Goal: Transaction & Acquisition: Book appointment/travel/reservation

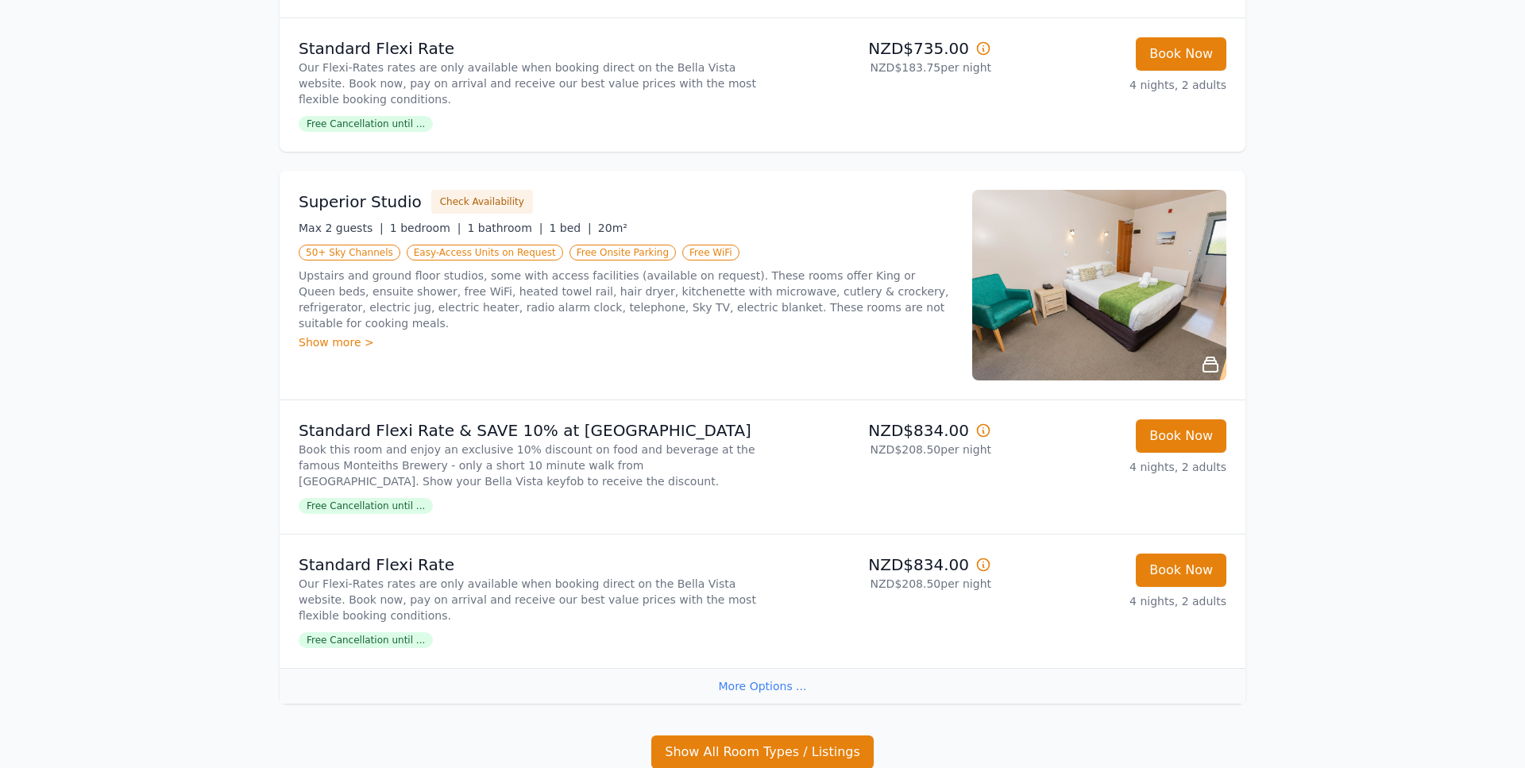
scroll to position [486, 0]
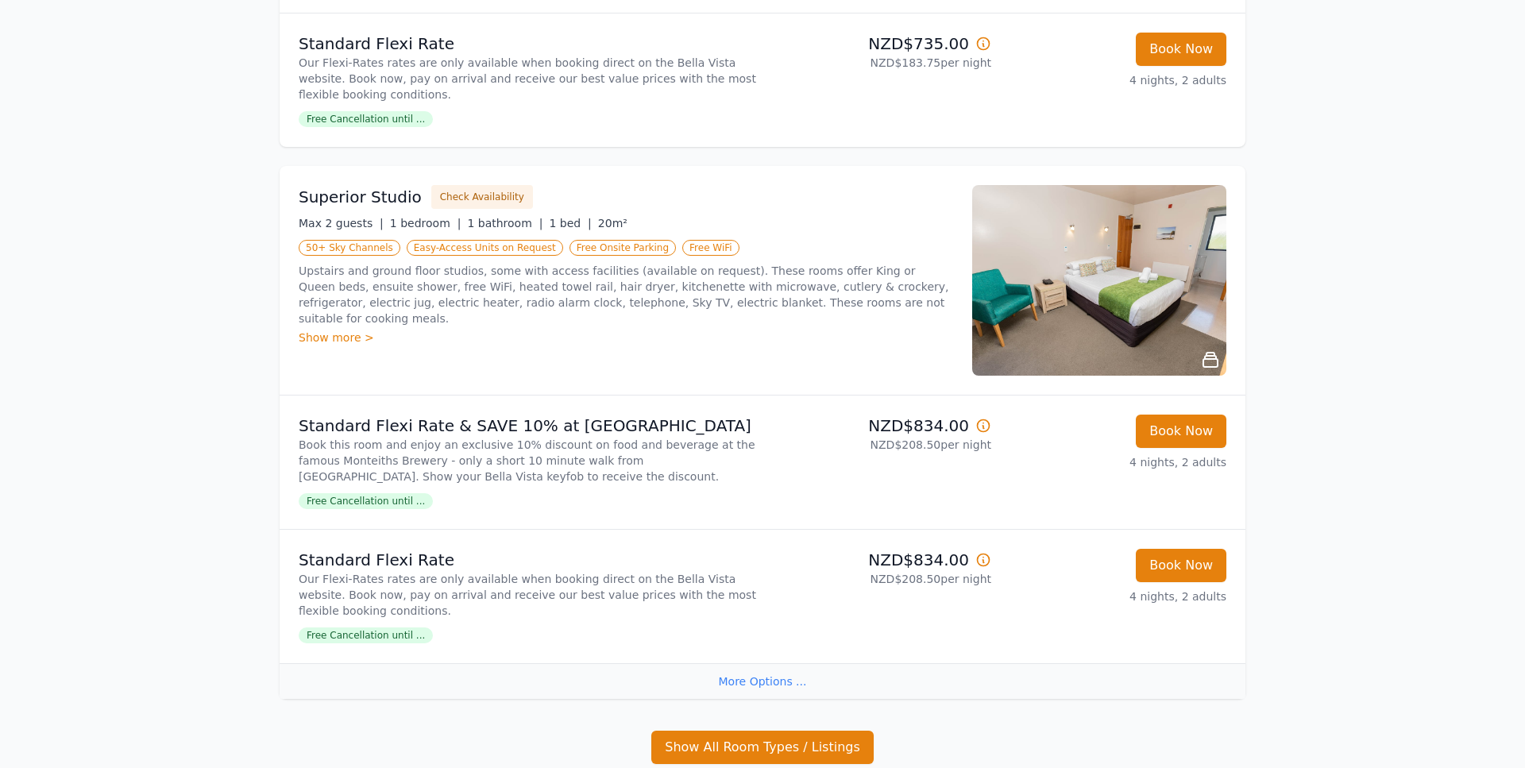
click at [690, 289] on p "Upstairs and ground floor studios, some with access facilities (available on re…" at bounding box center [626, 295] width 654 height 64
click at [1159, 291] on img at bounding box center [1099, 280] width 254 height 191
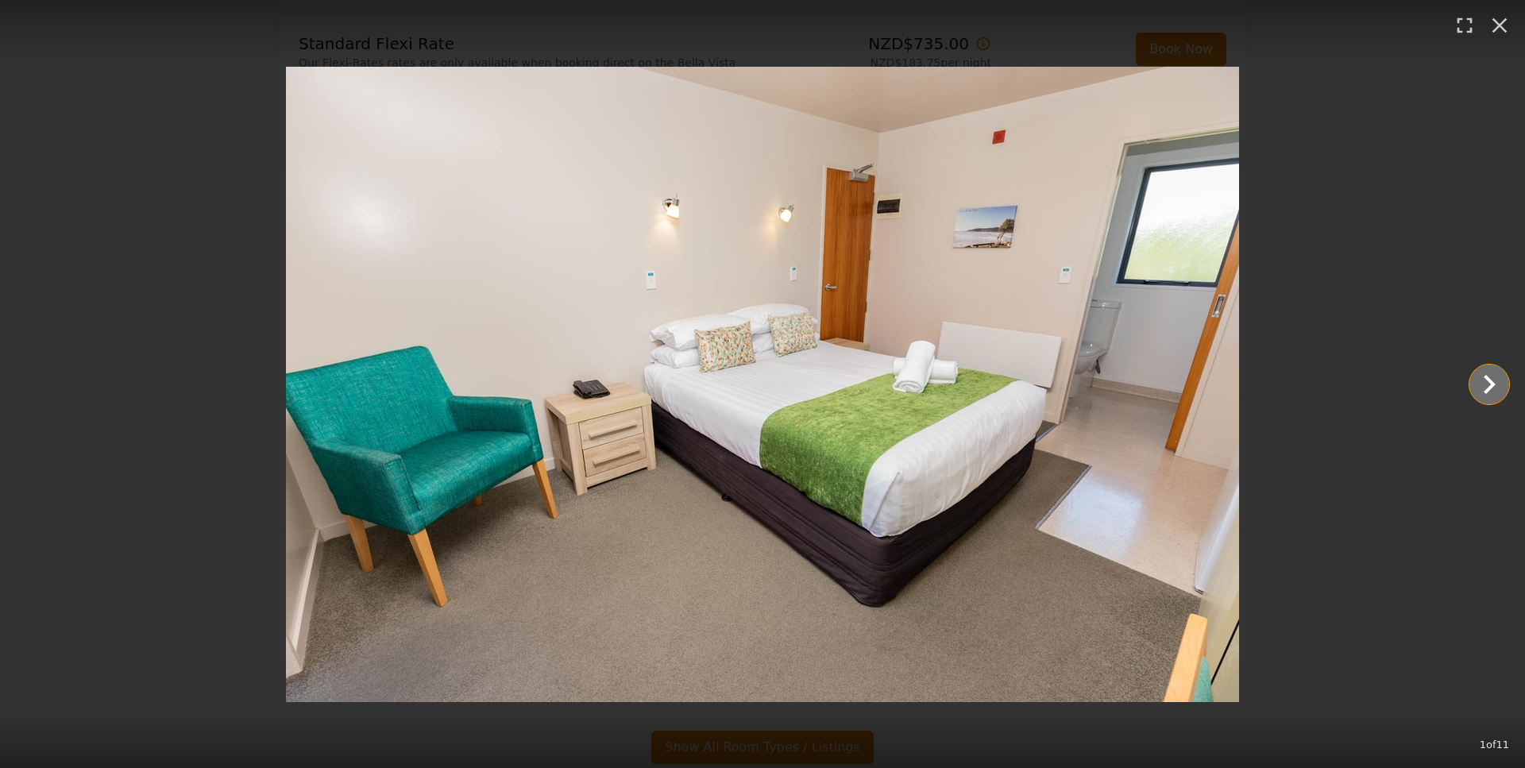
click at [1500, 396] on icon "Show slide 2 of 11" at bounding box center [1489, 384] width 38 height 38
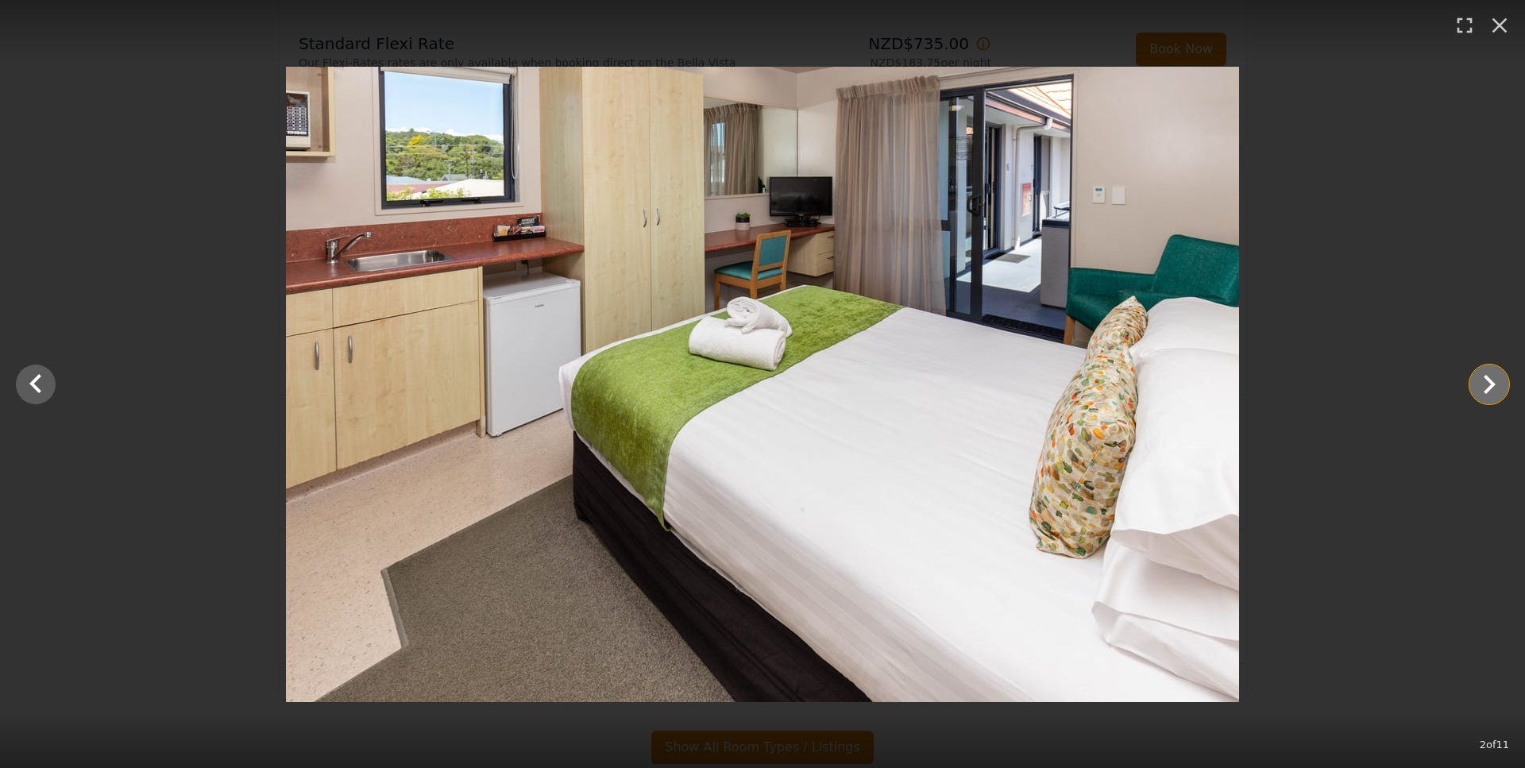
click at [1500, 396] on icon "Show slide 3 of 11" at bounding box center [1489, 384] width 38 height 38
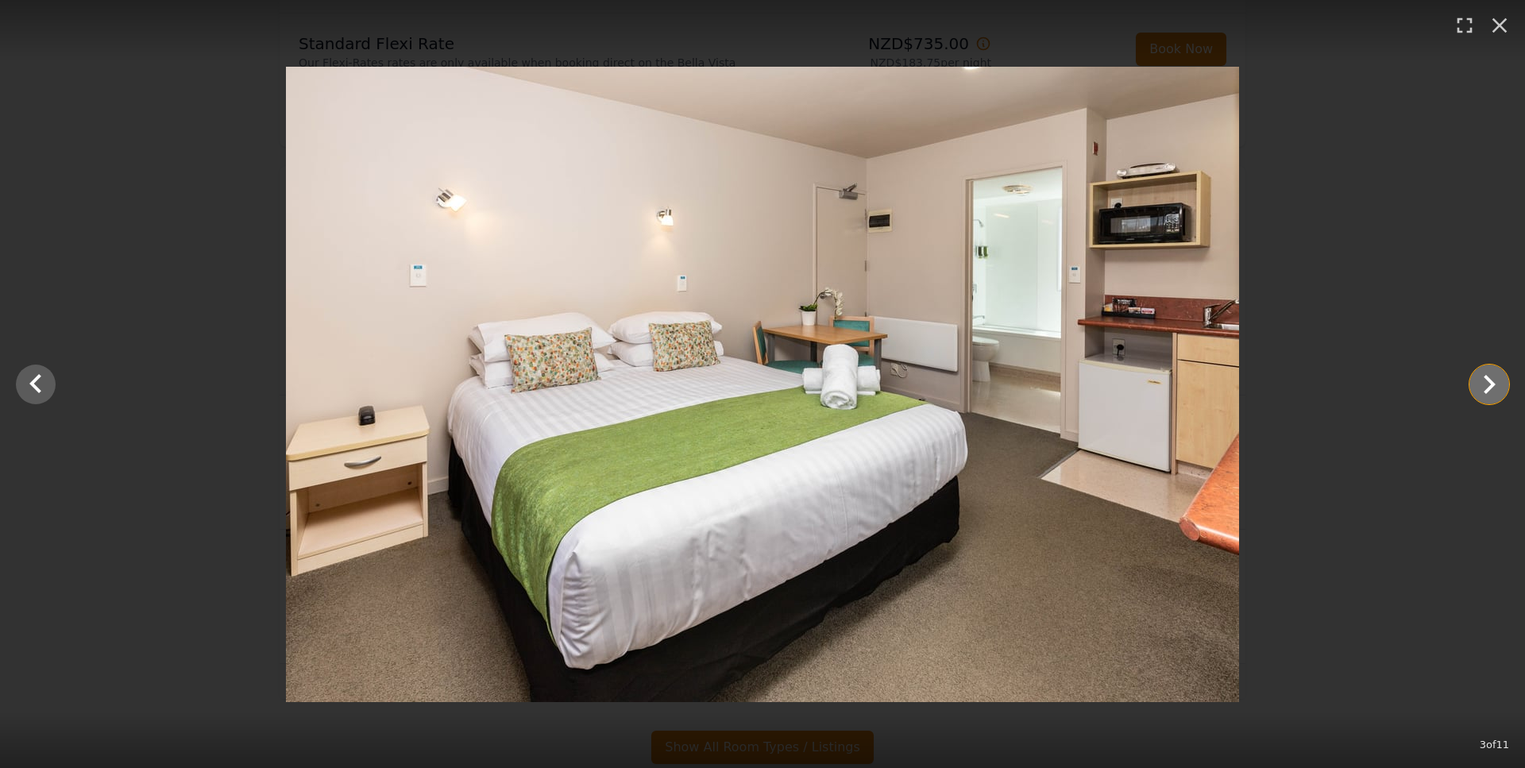
click at [1500, 396] on icon "Show slide 4 of 11" at bounding box center [1489, 384] width 38 height 38
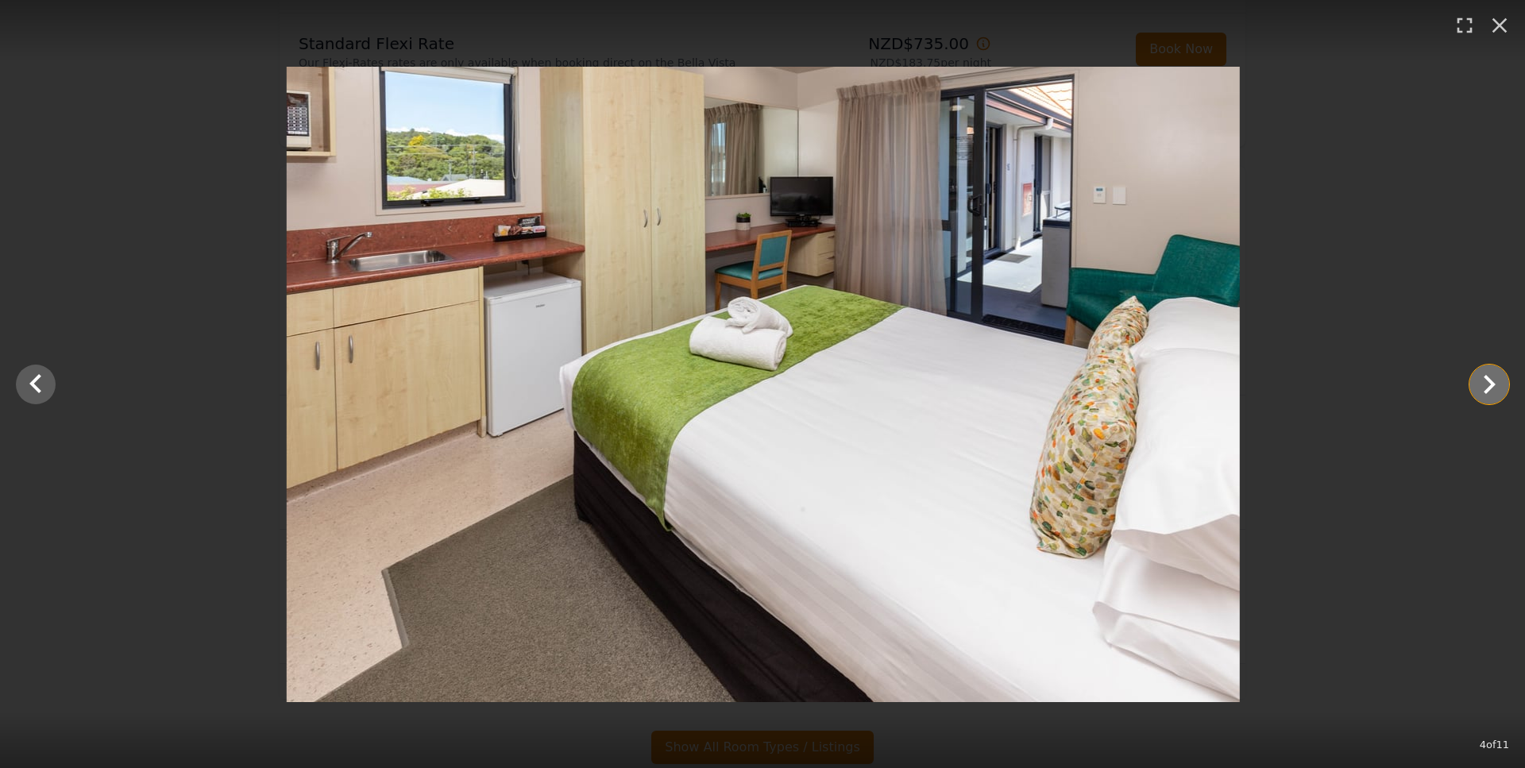
click at [1500, 396] on icon "Show slide 5 of 11" at bounding box center [1489, 384] width 38 height 38
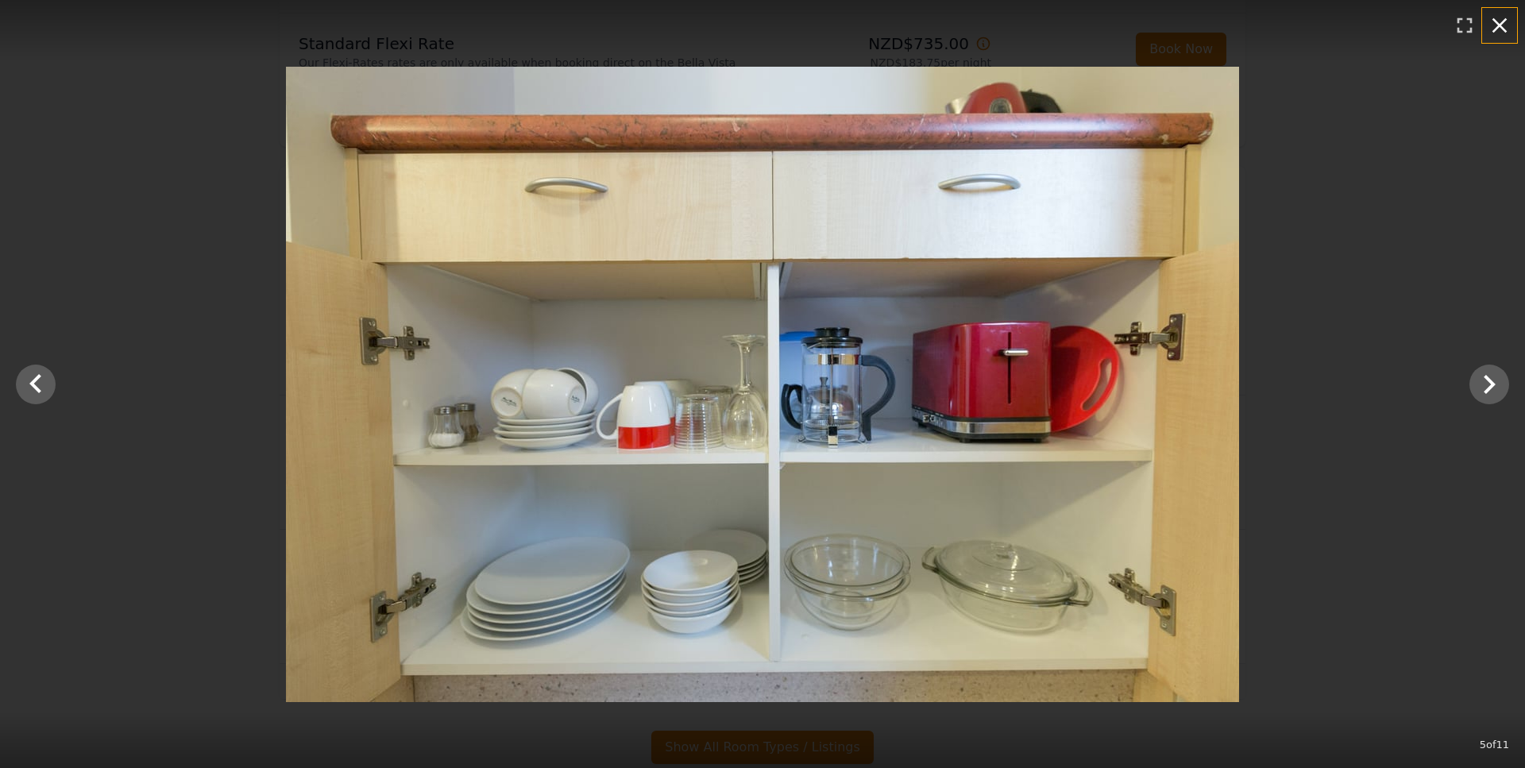
click at [1495, 29] on icon "button" at bounding box center [1499, 25] width 15 height 15
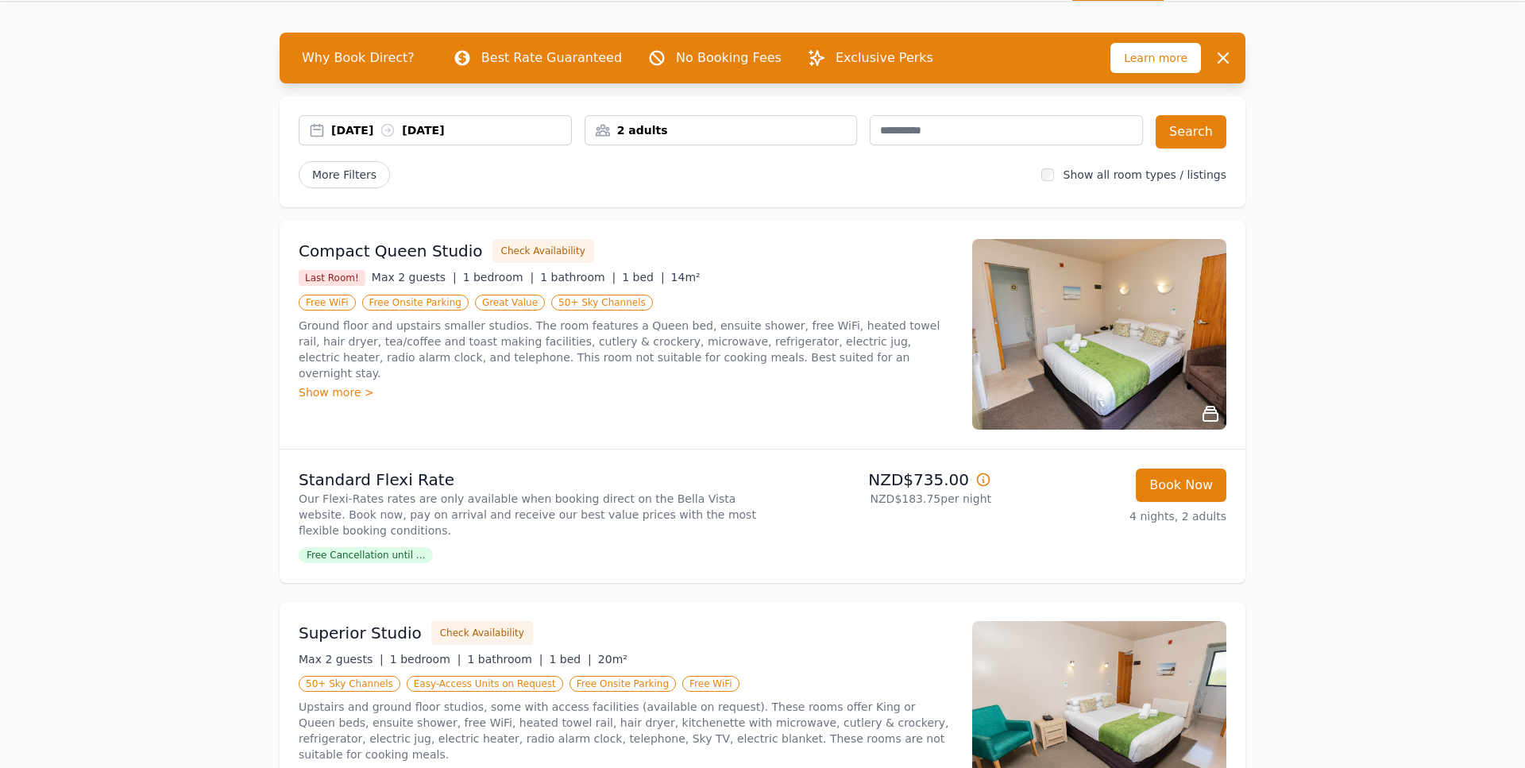
scroll to position [0, 0]
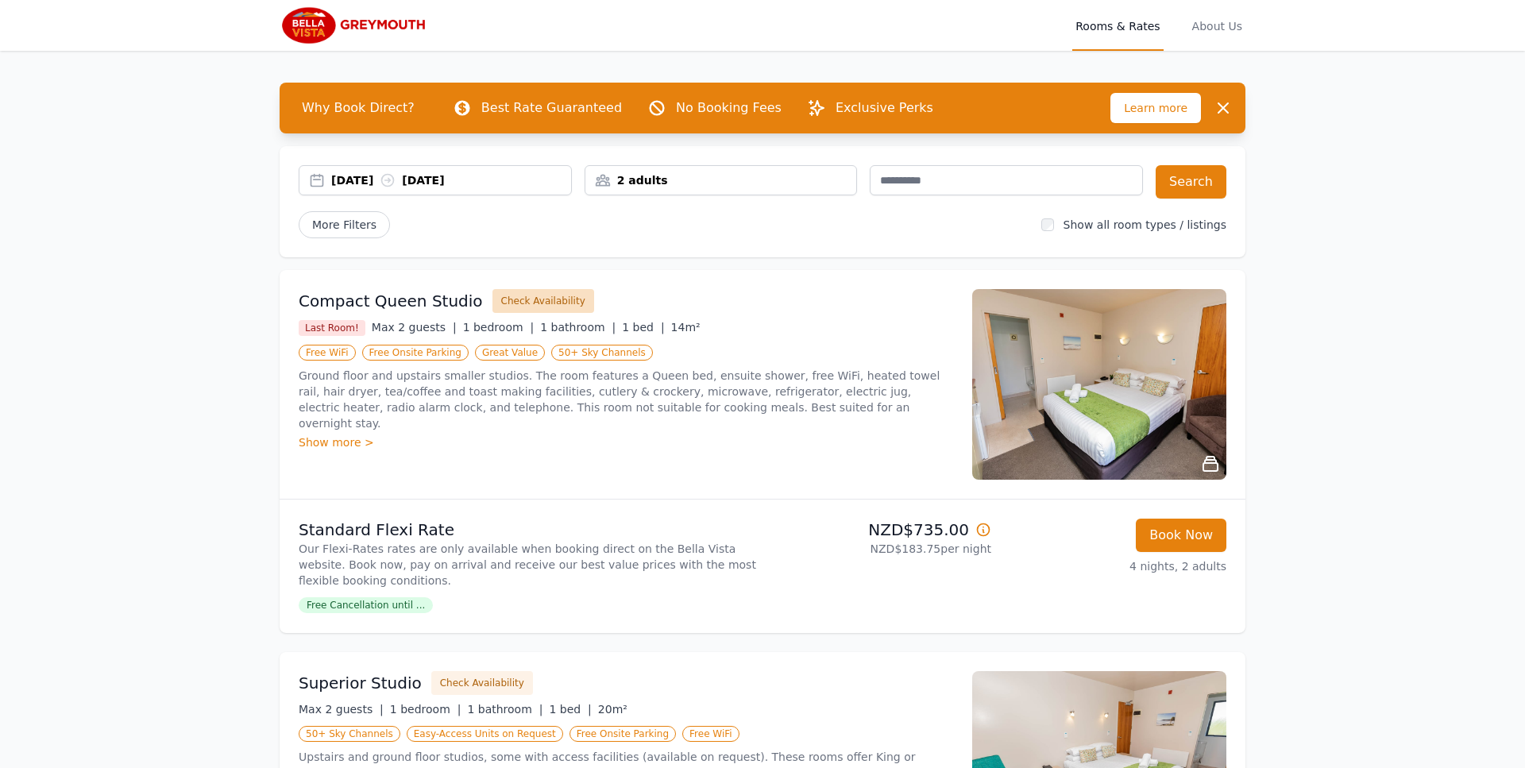
click at [526, 304] on button "Check Availability" at bounding box center [543, 301] width 102 height 24
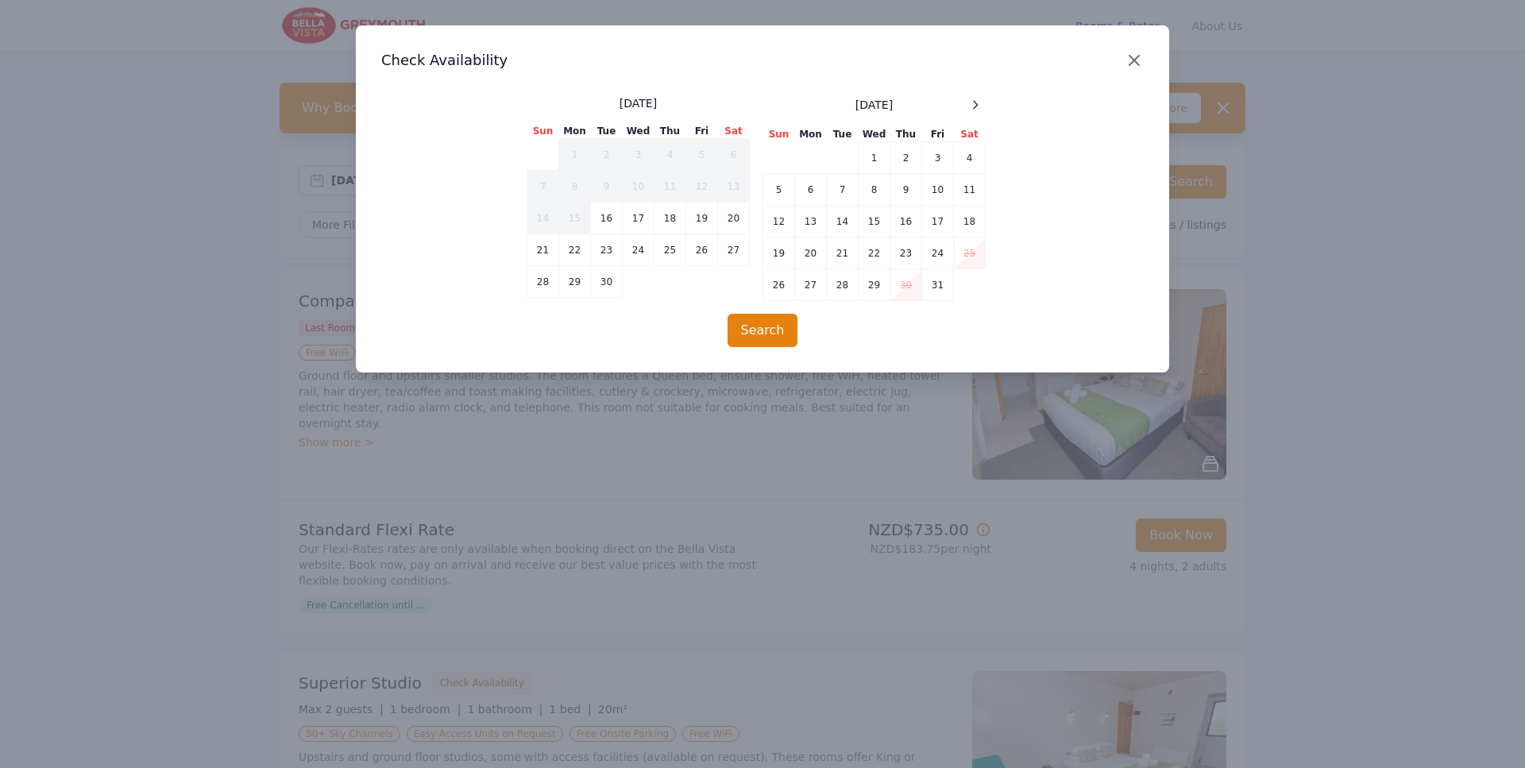
click at [1133, 55] on icon "button" at bounding box center [1134, 60] width 19 height 19
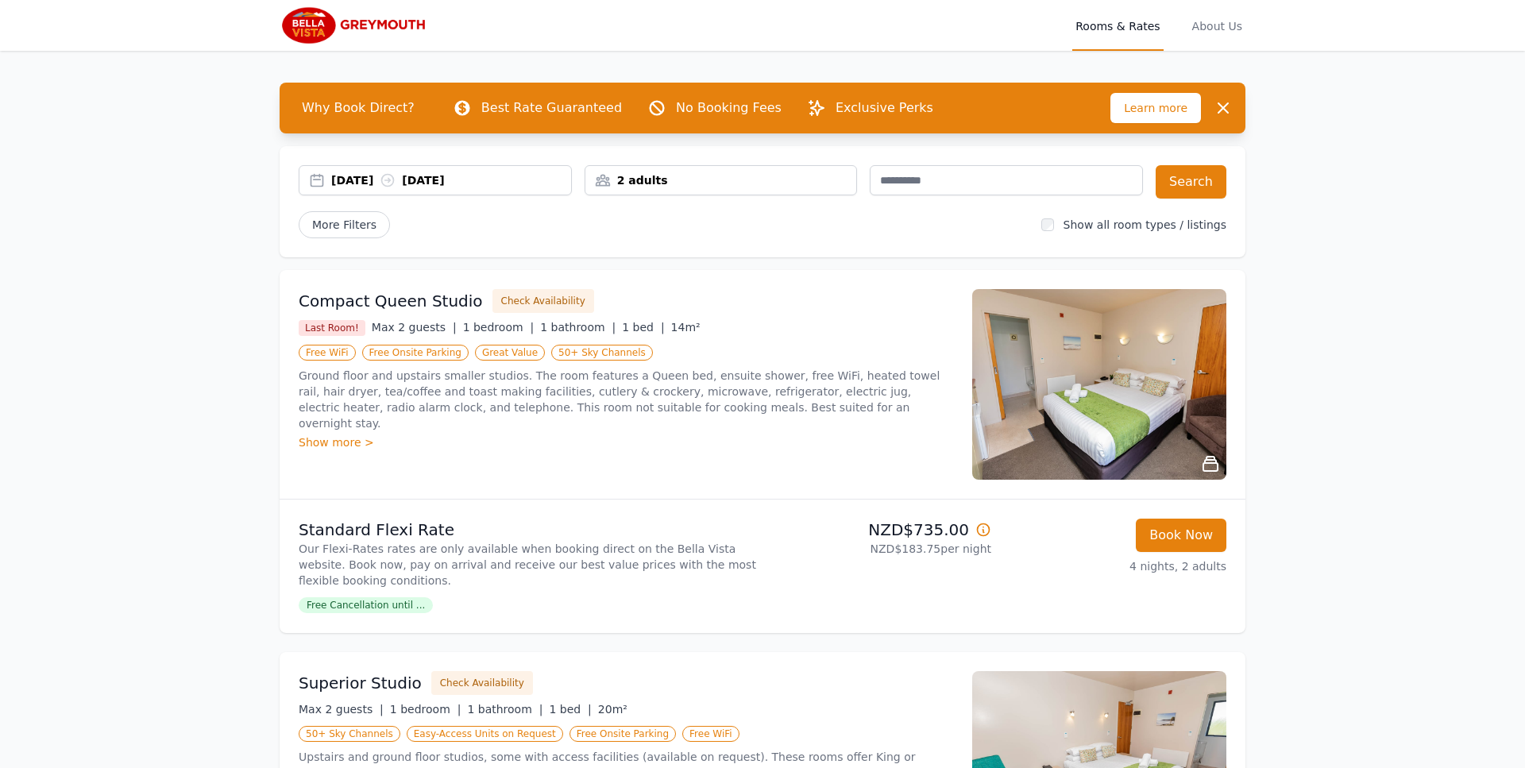
scroll to position [324, 0]
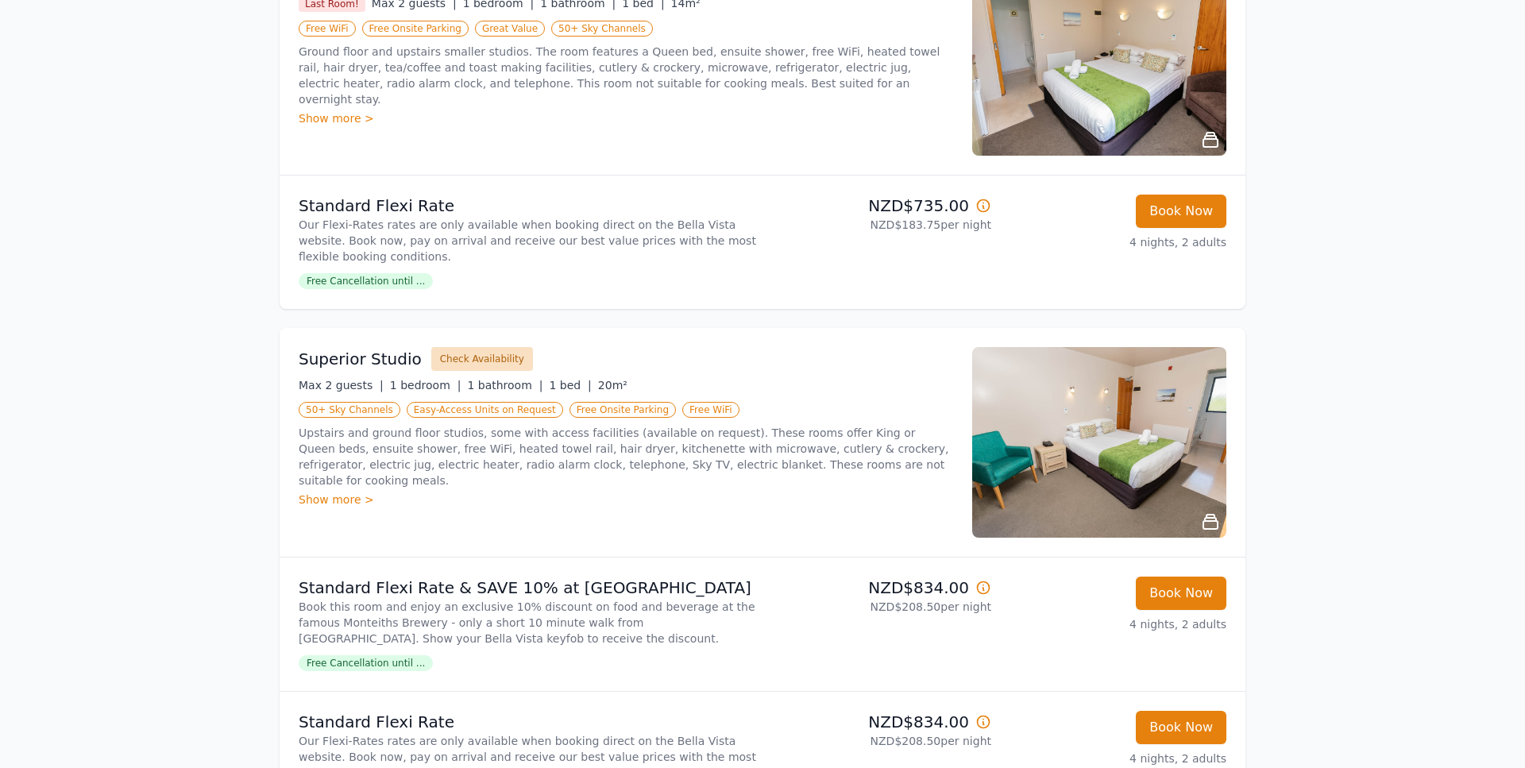
click at [458, 357] on button "Check Availability" at bounding box center [482, 359] width 102 height 24
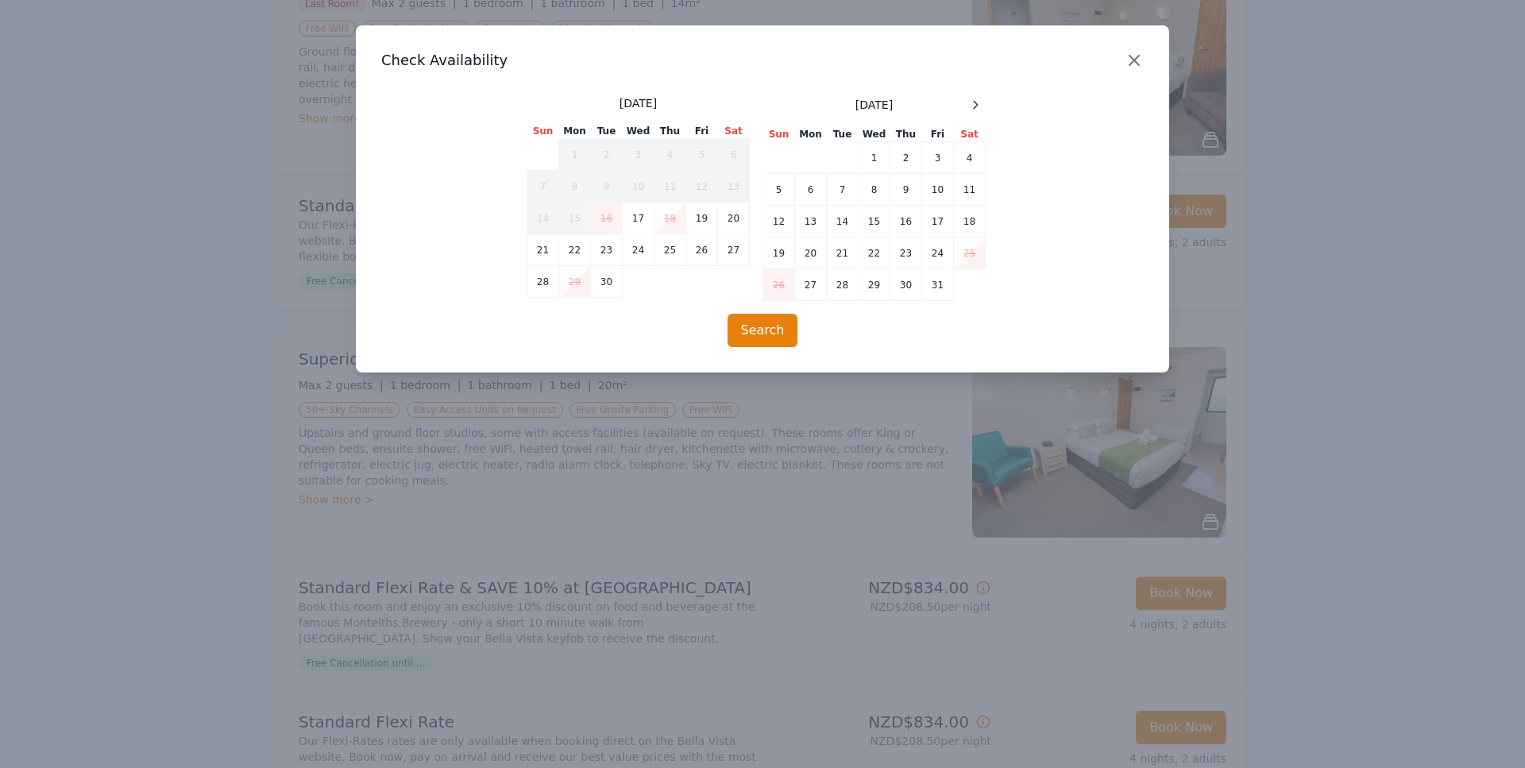
click at [1133, 57] on icon "button" at bounding box center [1134, 60] width 19 height 19
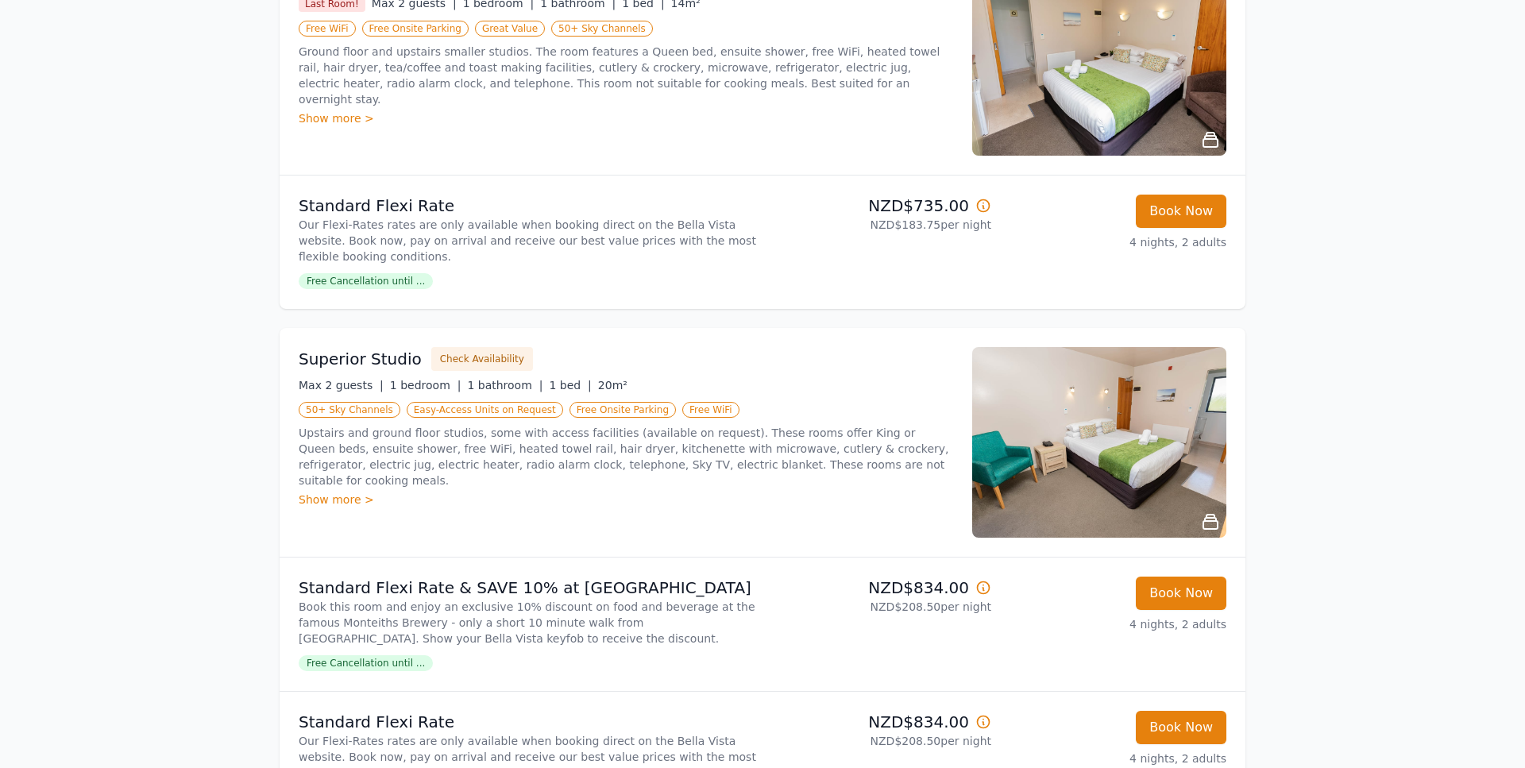
click at [1060, 395] on img at bounding box center [1099, 442] width 254 height 191
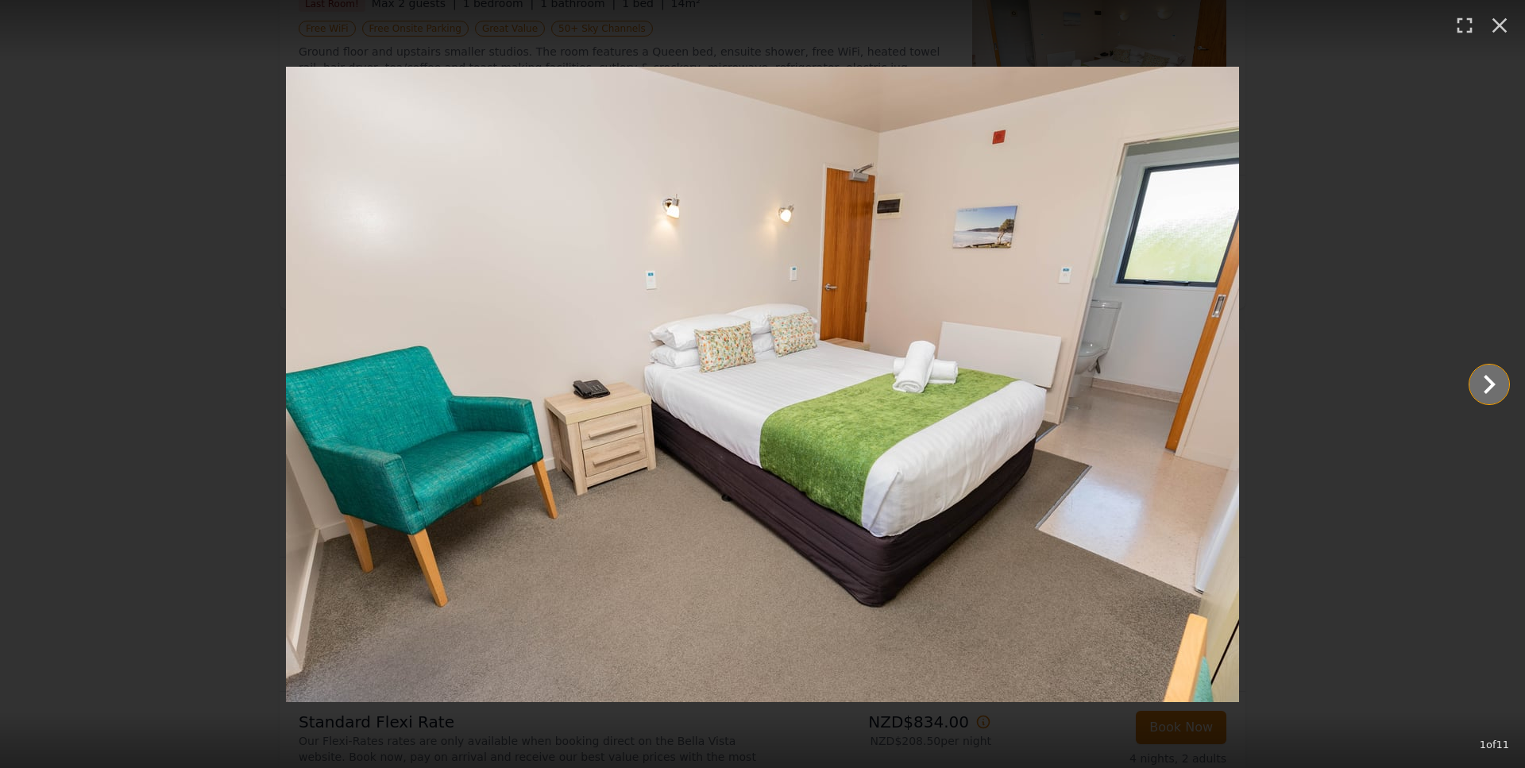
click at [1504, 379] on icon "Show slide 2 of 11" at bounding box center [1489, 384] width 38 height 38
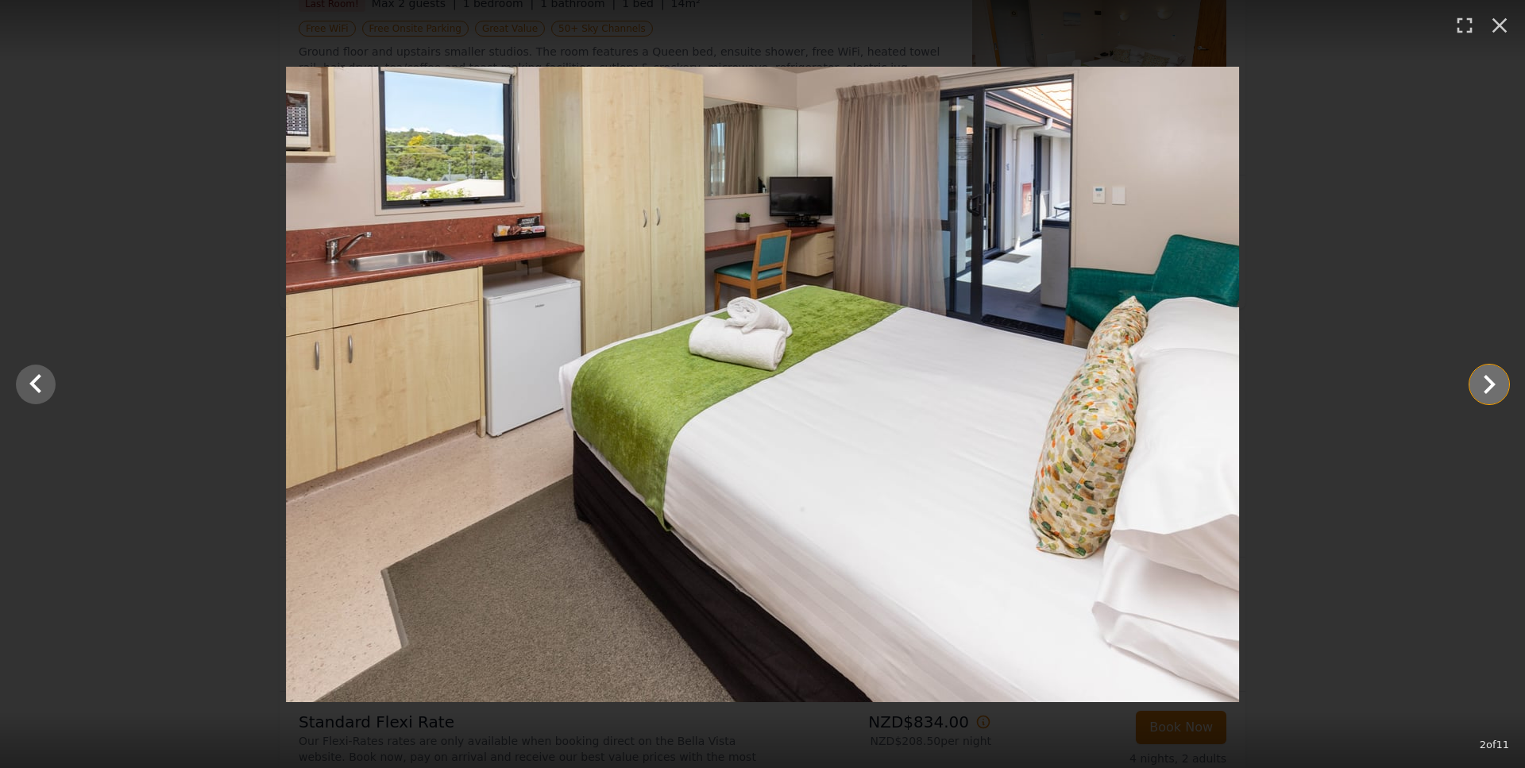
click at [1504, 379] on icon "Show slide 3 of 11" at bounding box center [1489, 384] width 38 height 38
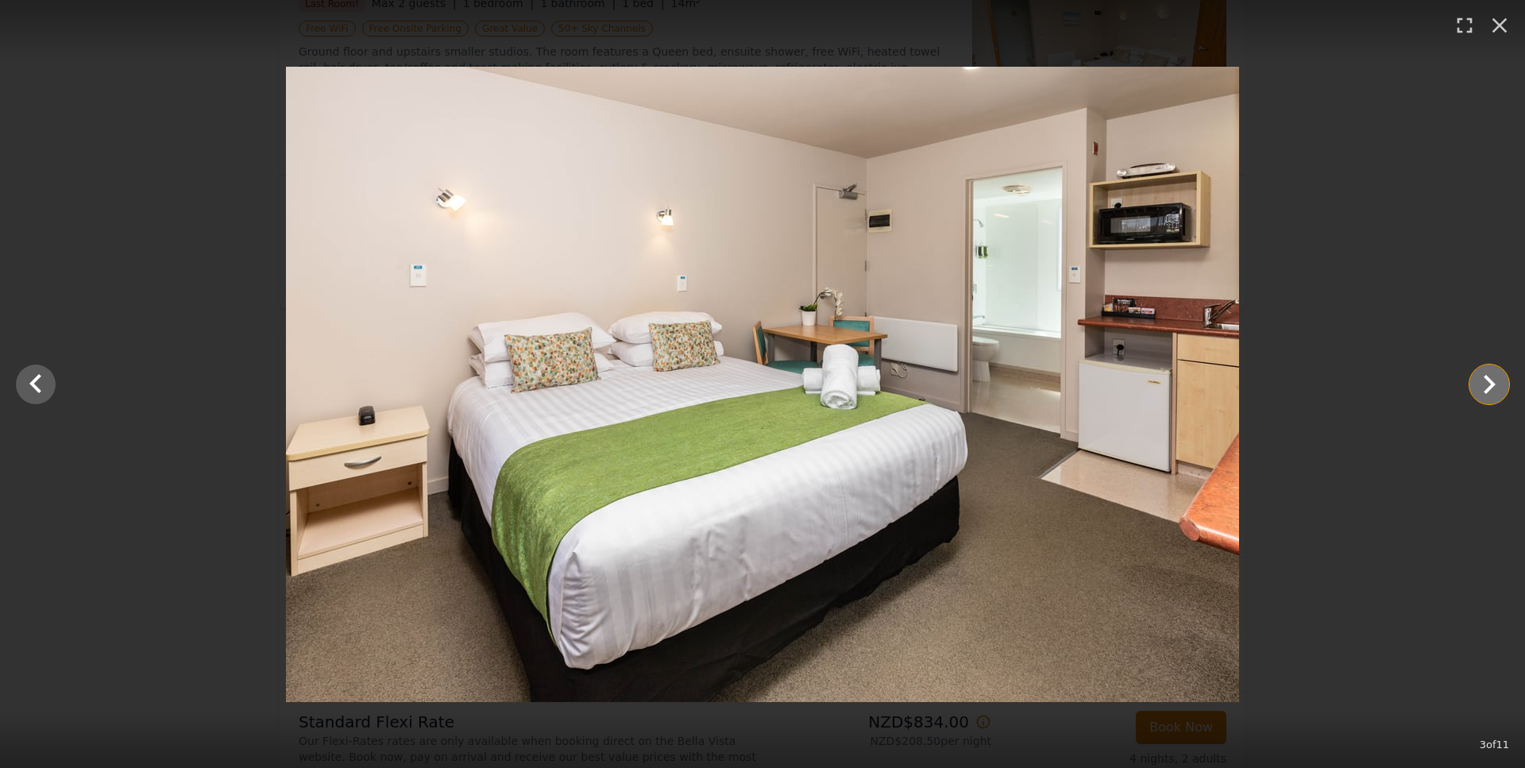
click at [1504, 379] on icon "Show slide 4 of 11" at bounding box center [1489, 384] width 38 height 38
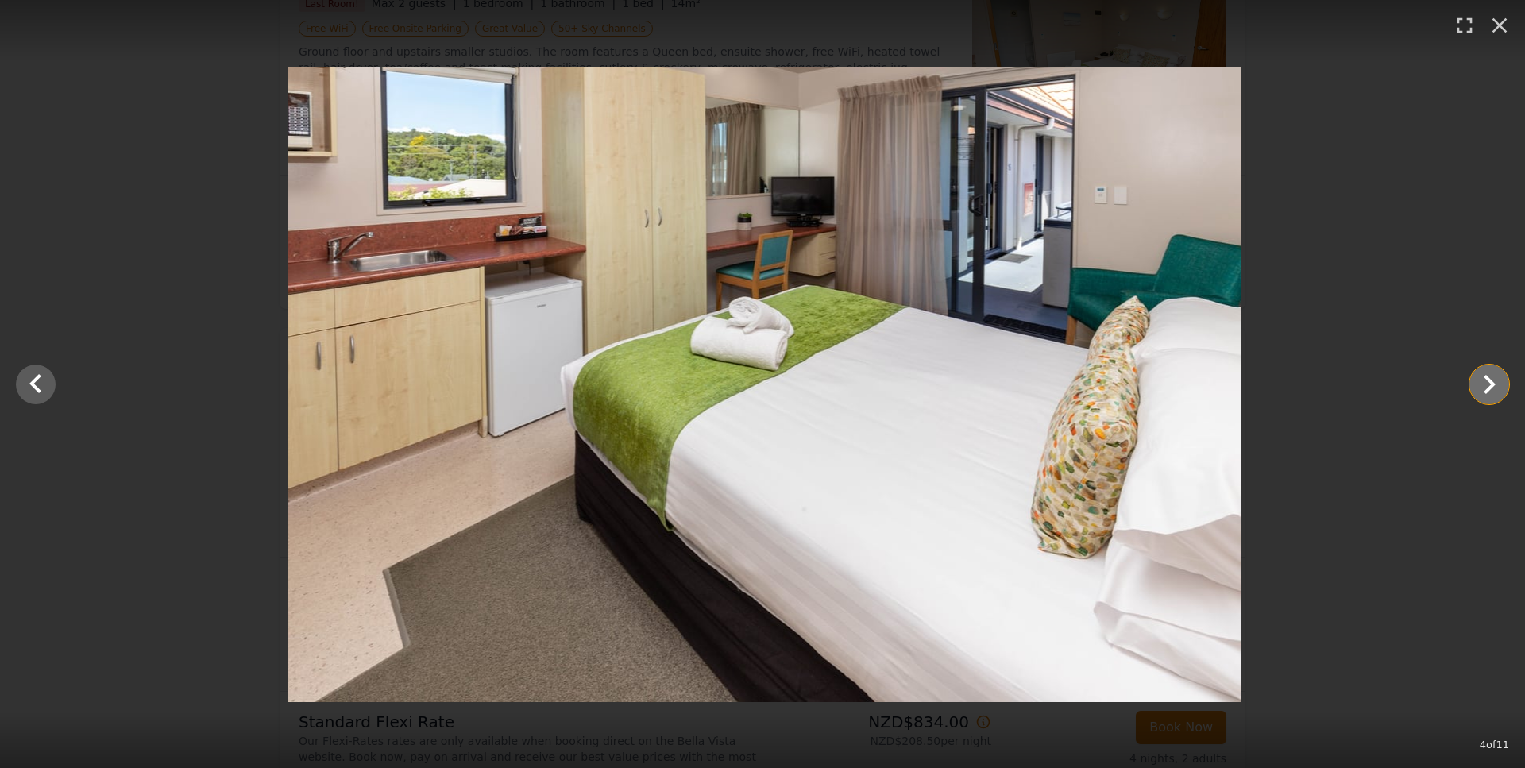
click at [1504, 379] on icon "Show slide 5 of 11" at bounding box center [1489, 384] width 38 height 38
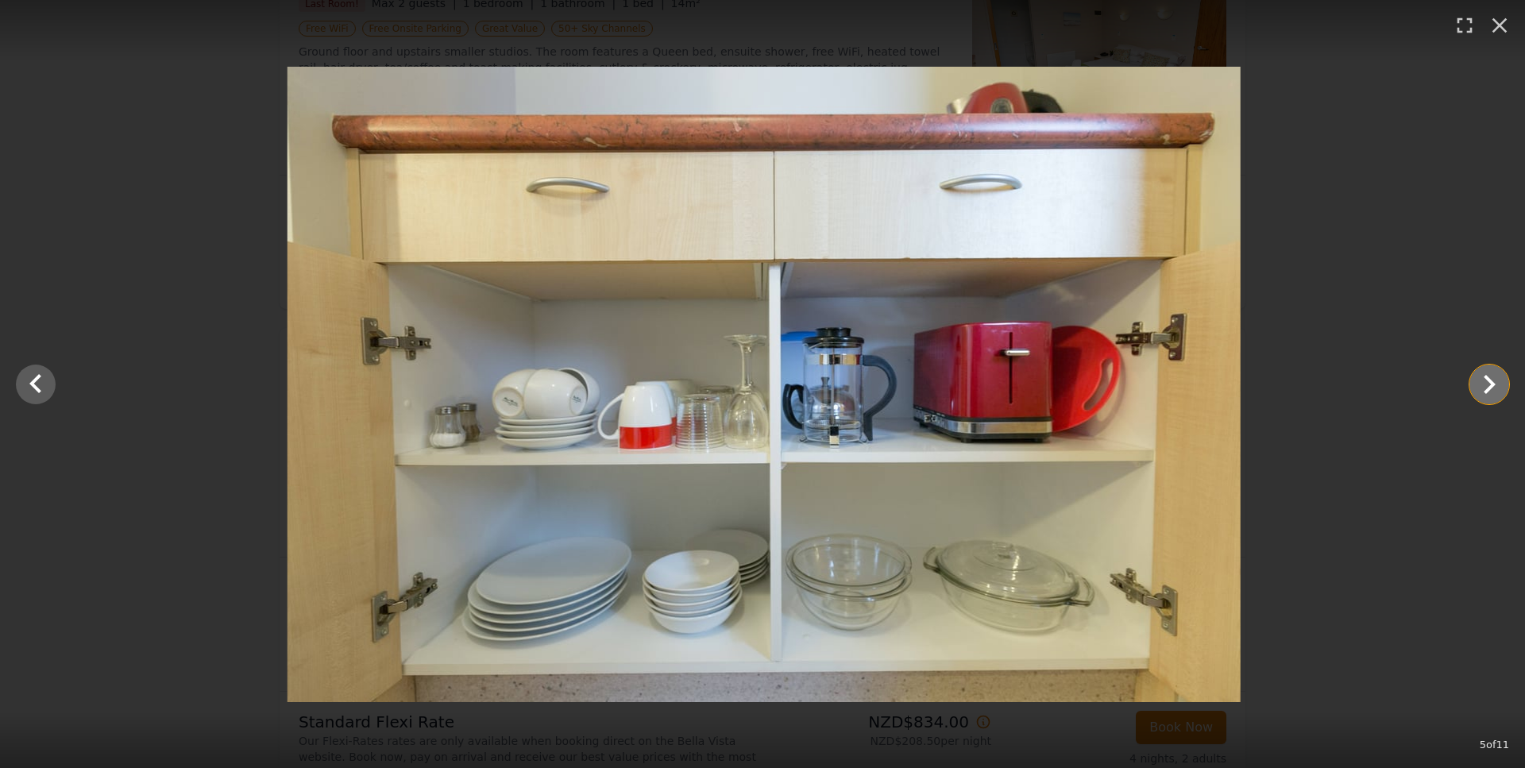
click at [1504, 379] on icon "Show slide 6 of 11" at bounding box center [1489, 384] width 38 height 38
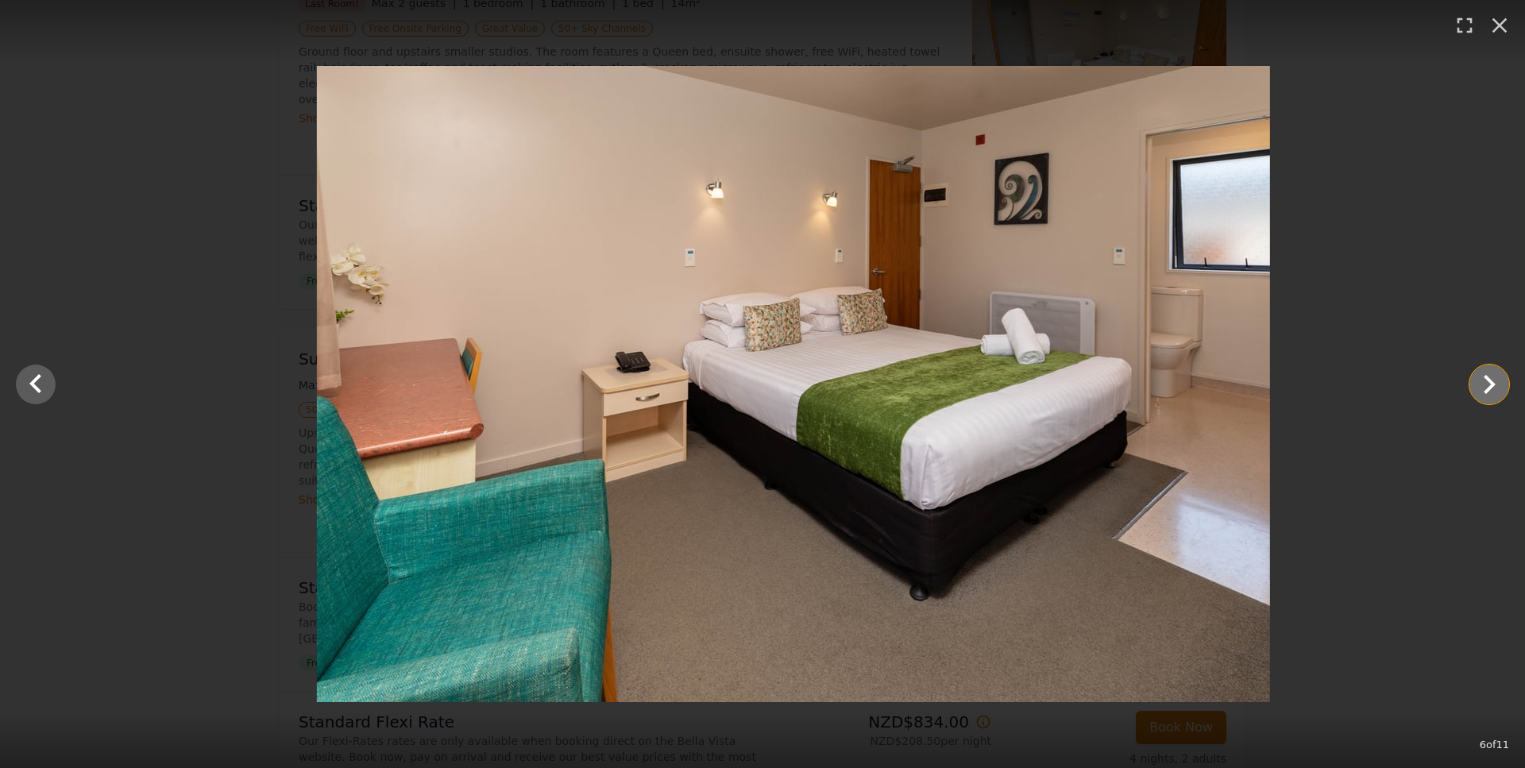
click at [1504, 379] on icon "Show slide 7 of 11" at bounding box center [1489, 384] width 38 height 38
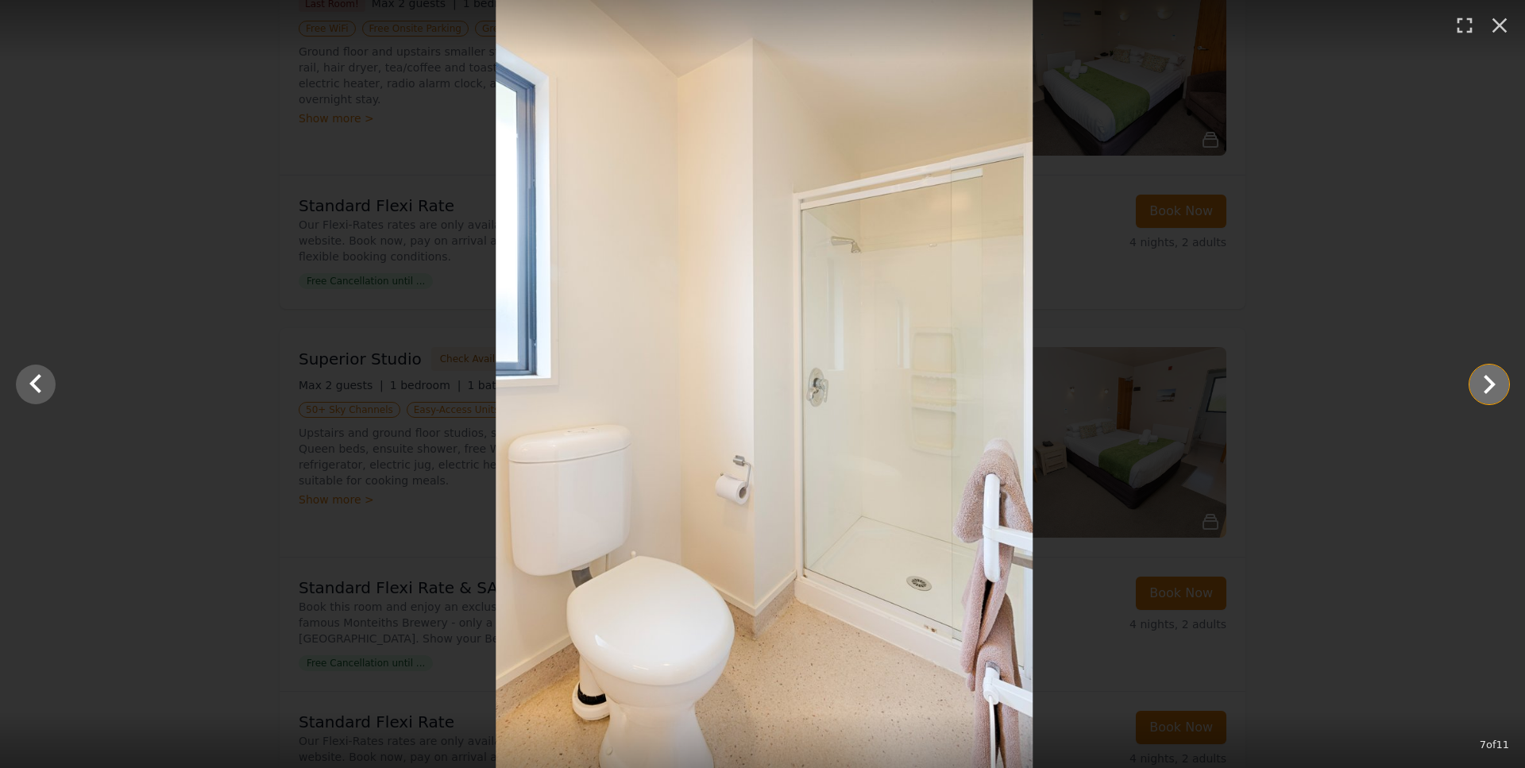
click at [1504, 379] on icon "Show slide 8 of 11" at bounding box center [1489, 384] width 38 height 38
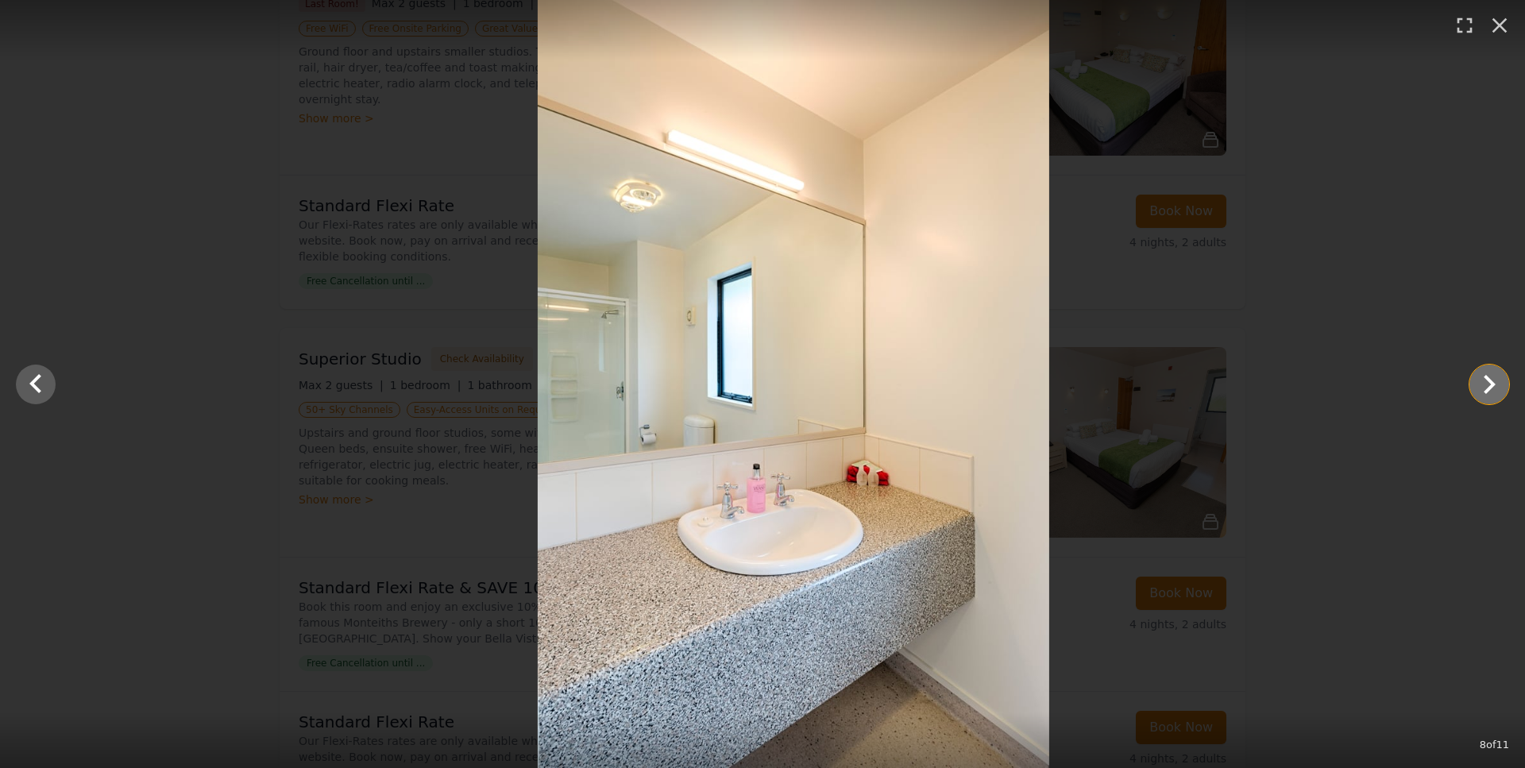
click at [1504, 379] on icon "Show slide 9 of 11" at bounding box center [1489, 384] width 38 height 38
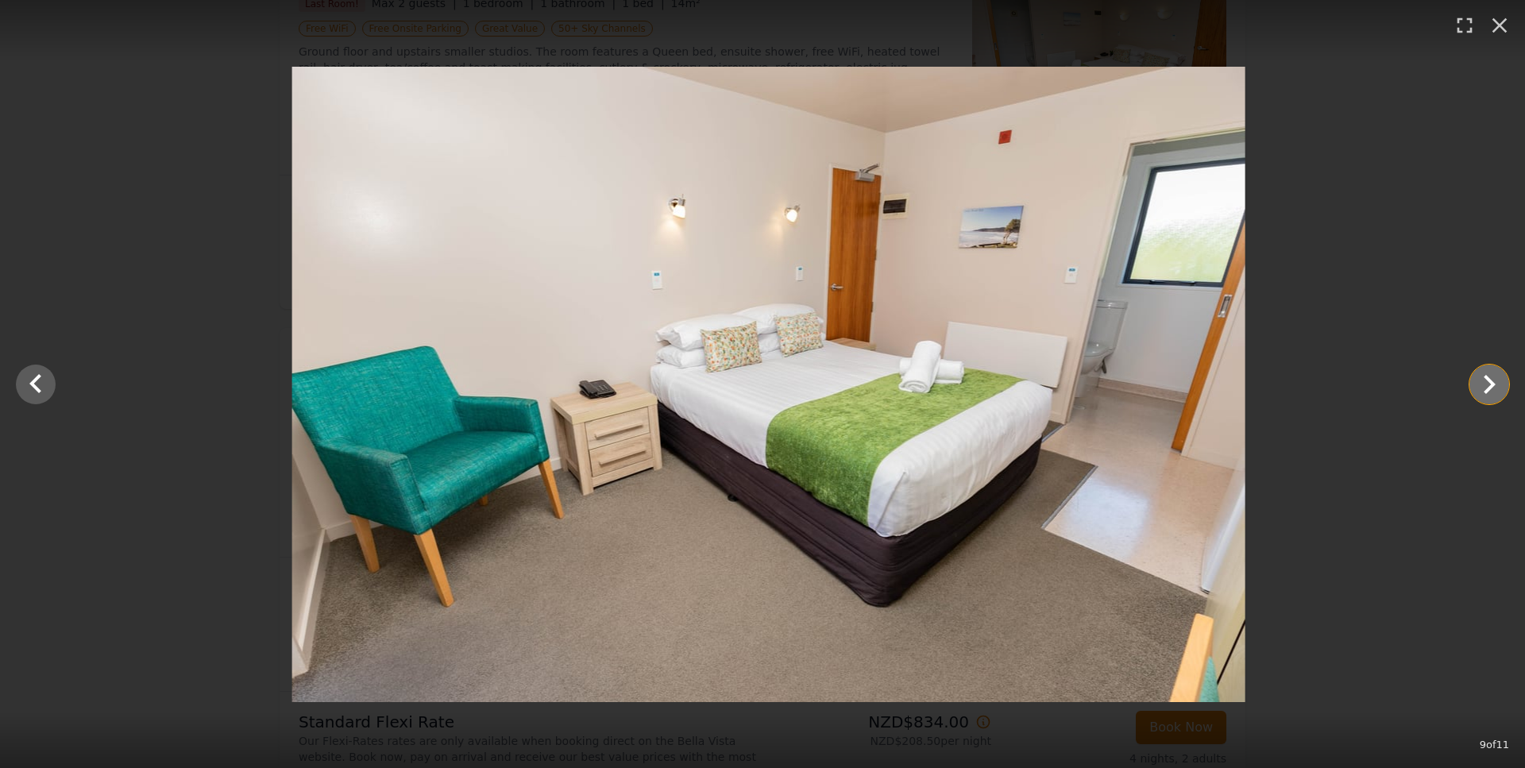
click at [1504, 379] on icon "Show slide 10 of 11" at bounding box center [1489, 384] width 38 height 38
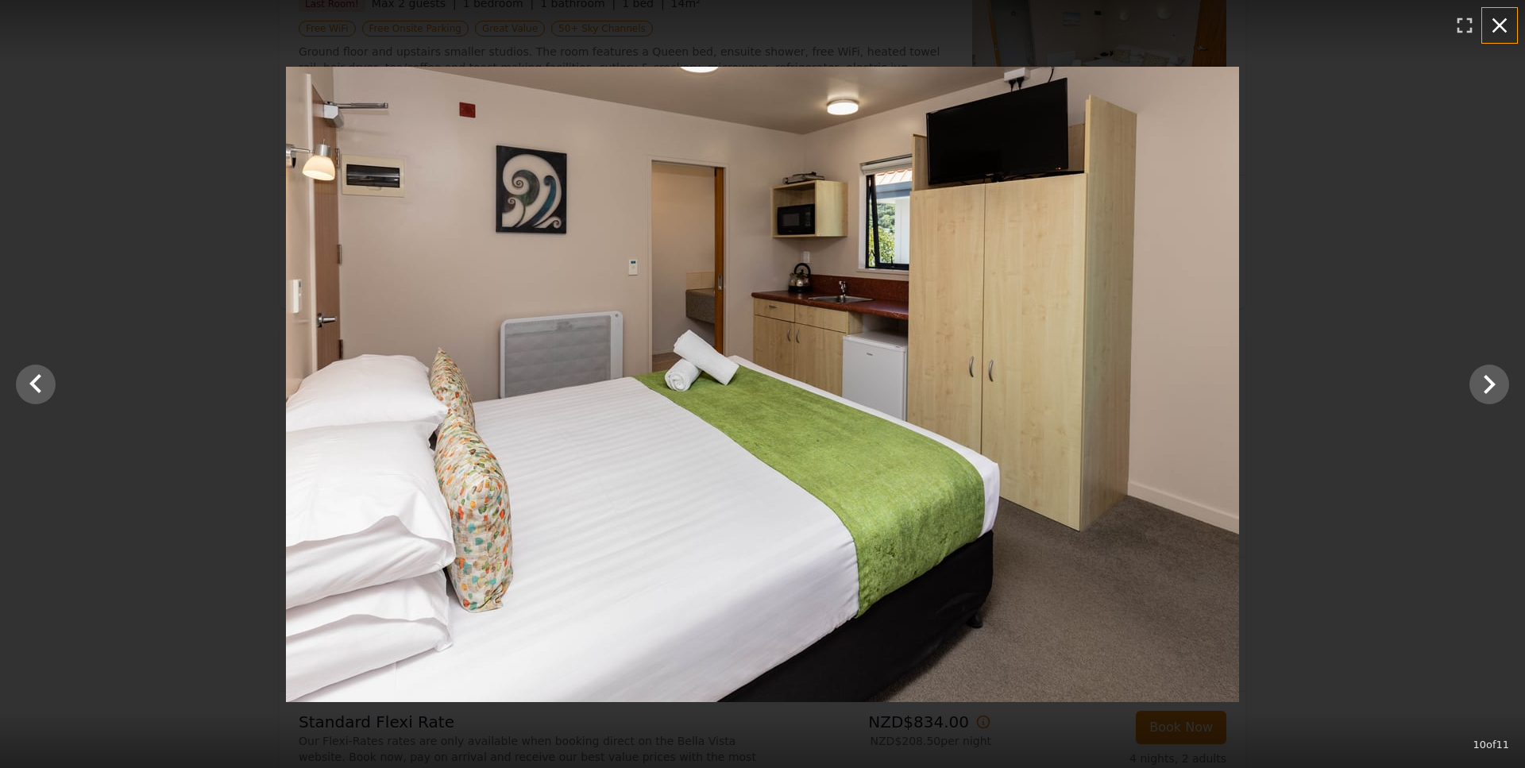
click at [1484, 18] on button "button" at bounding box center [1499, 25] width 35 height 35
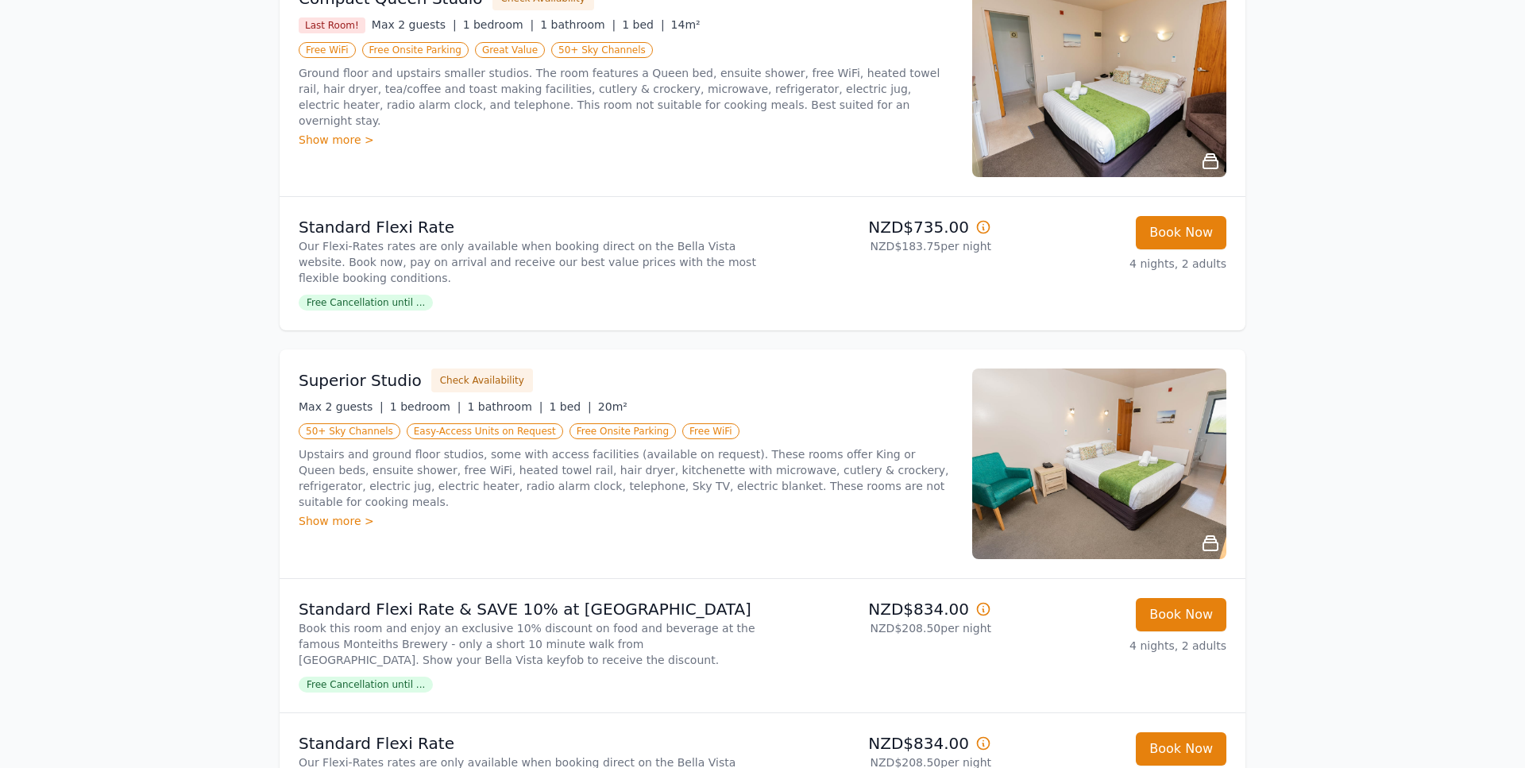
scroll to position [162, 0]
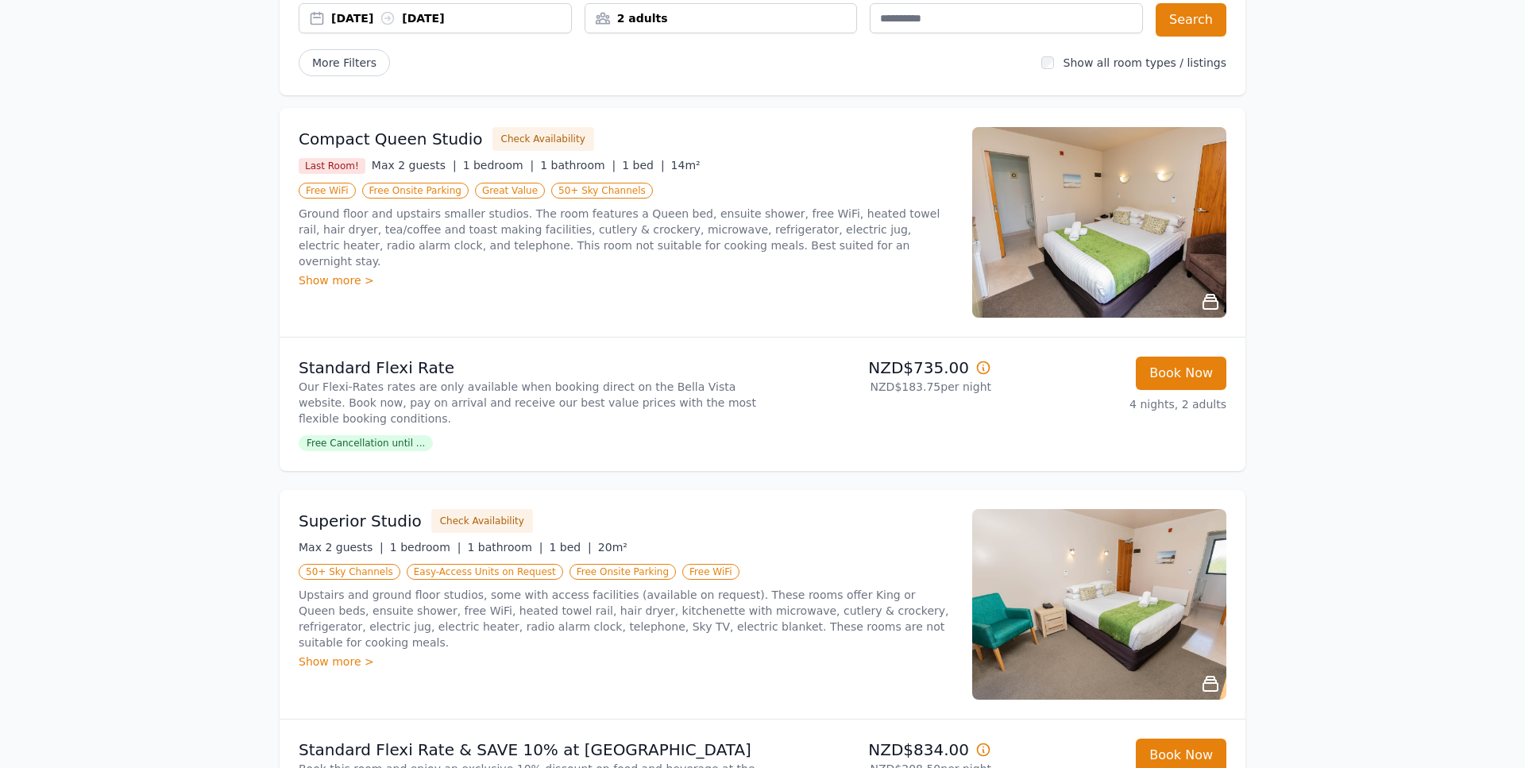
click at [1140, 237] on img at bounding box center [1099, 222] width 254 height 191
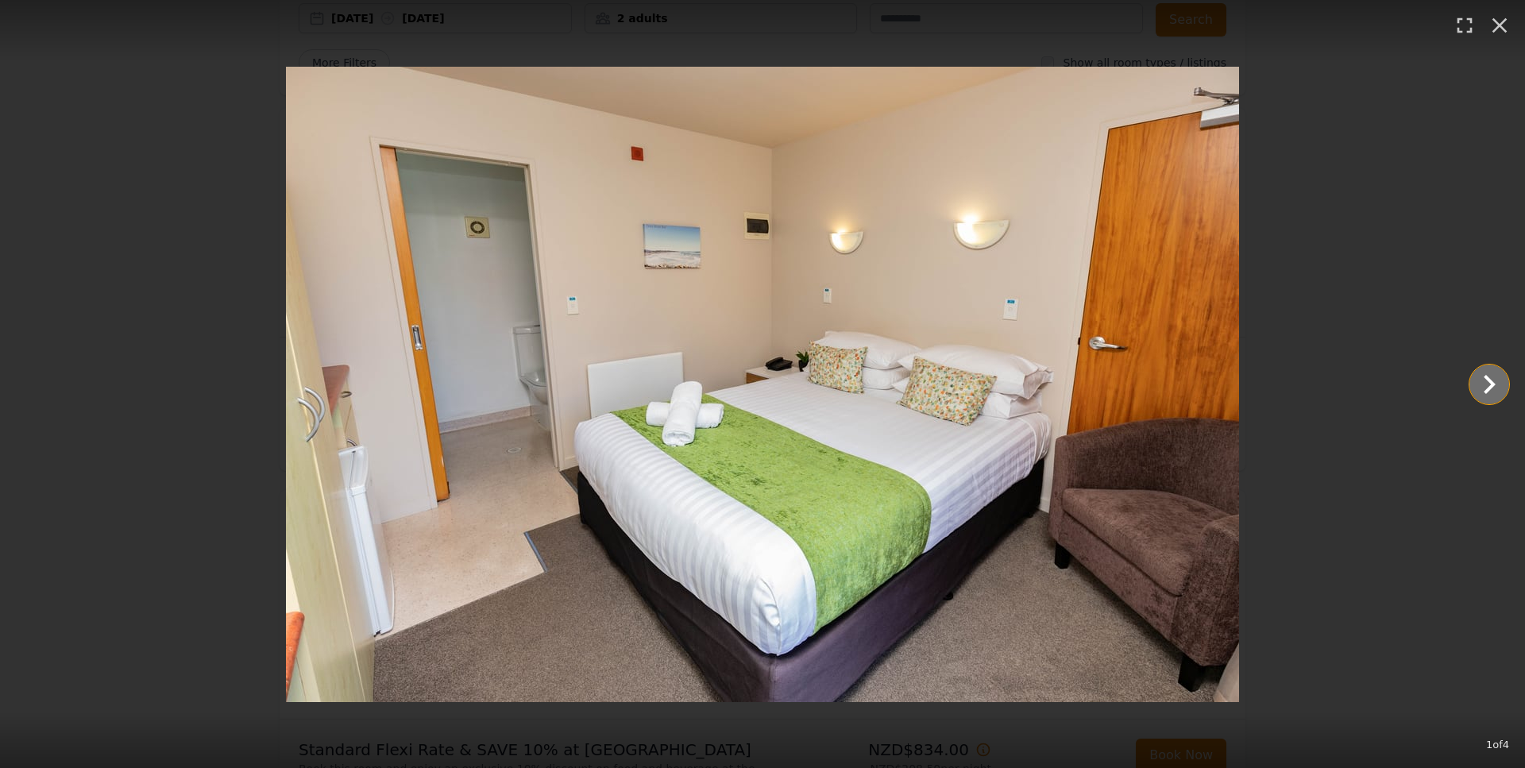
click at [1492, 382] on icon "Show slide 2 of 4" at bounding box center [1490, 384] width 12 height 19
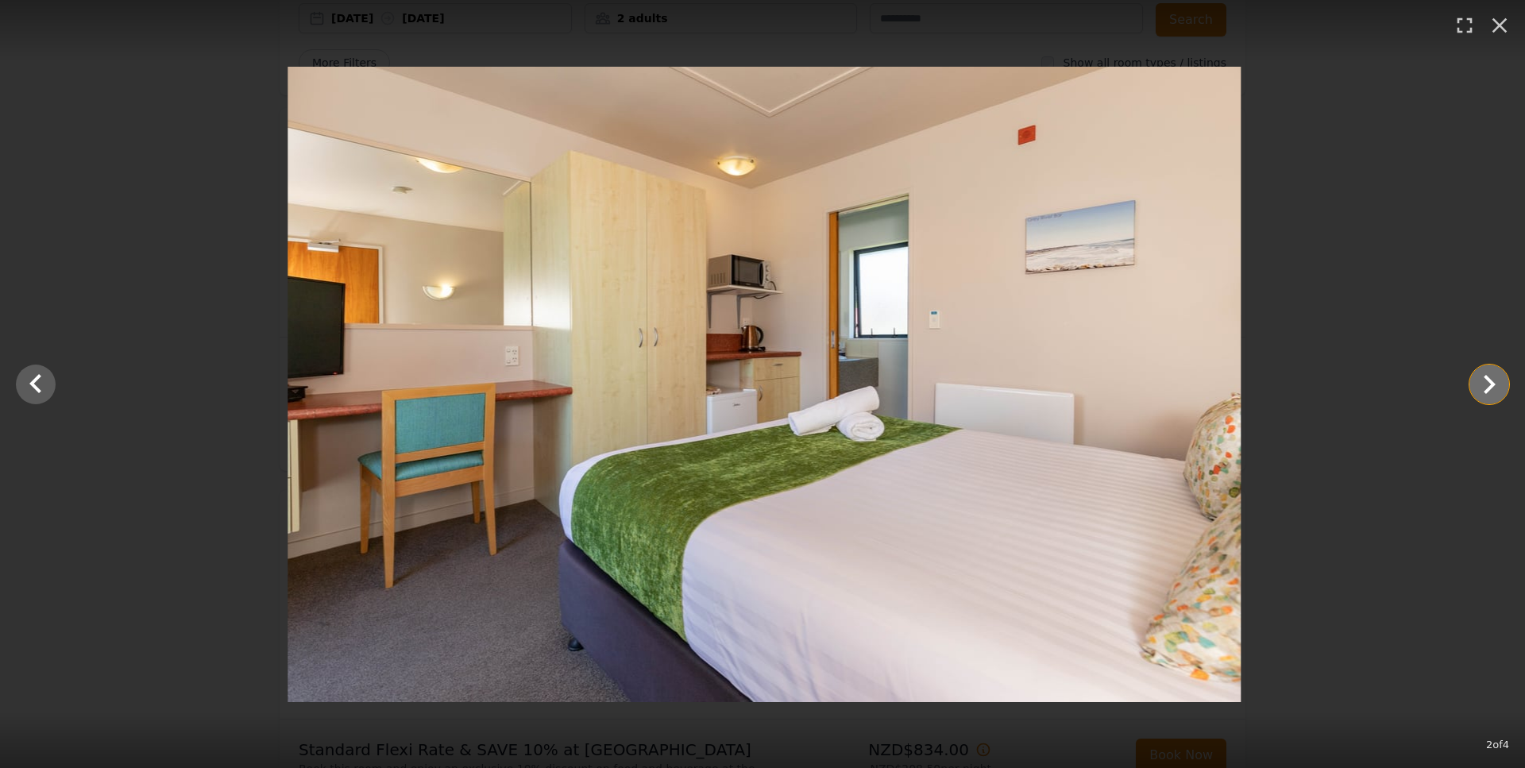
click at [1492, 382] on icon "Show slide 3 of 4" at bounding box center [1490, 384] width 12 height 19
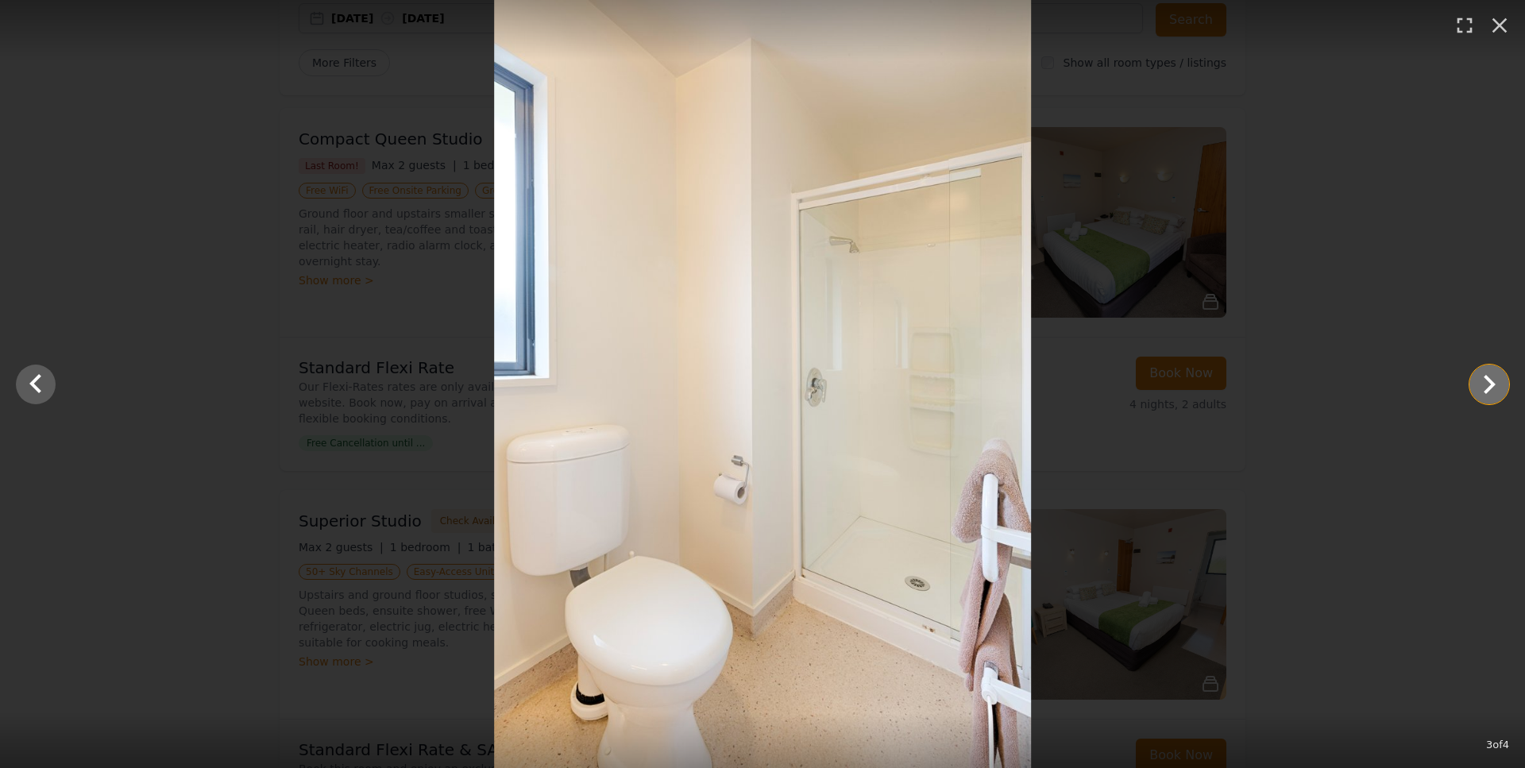
click at [1492, 382] on icon "Show slide 4 of 4" at bounding box center [1490, 384] width 12 height 19
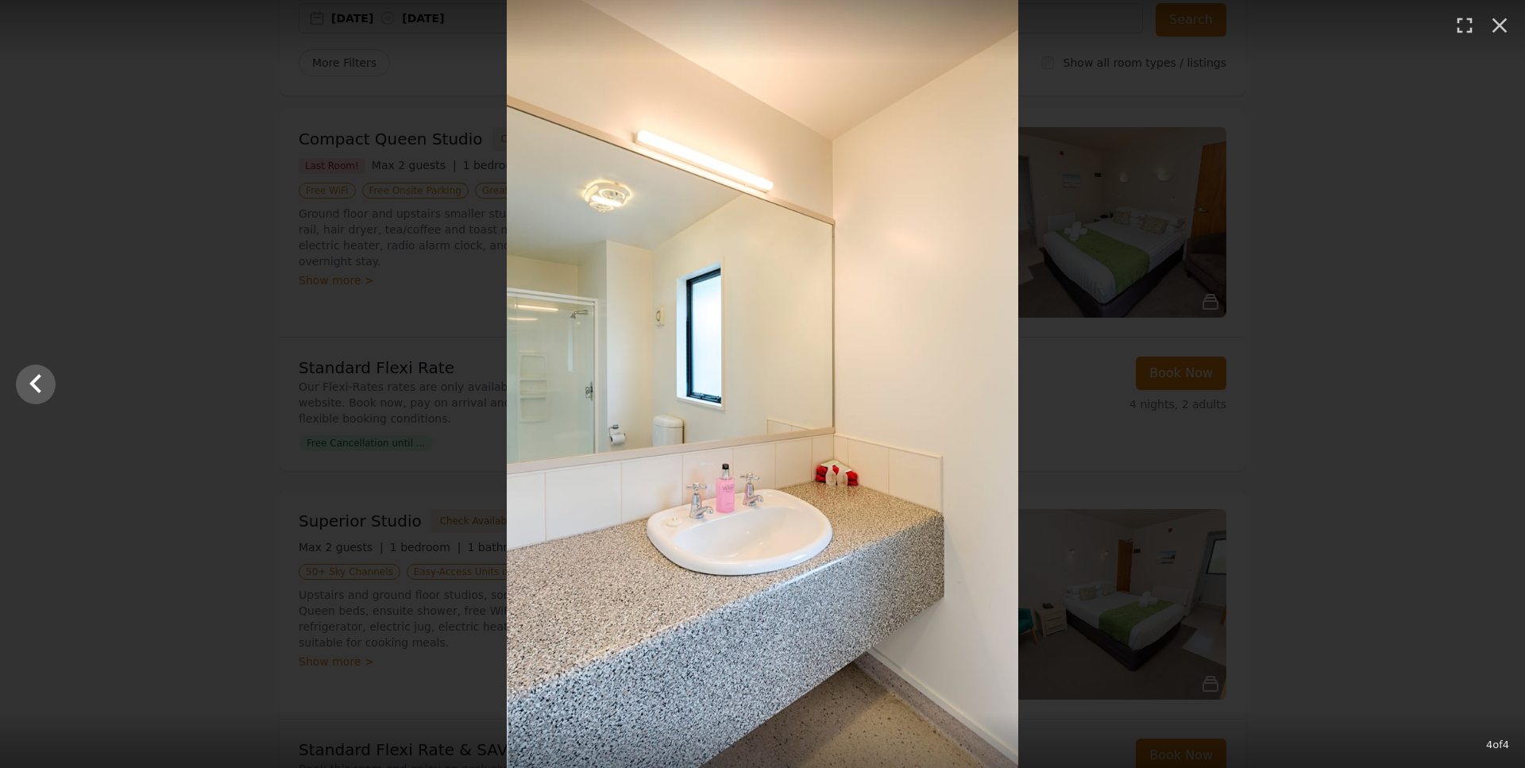
click at [1516, 44] on div at bounding box center [762, 30] width 1525 height 60
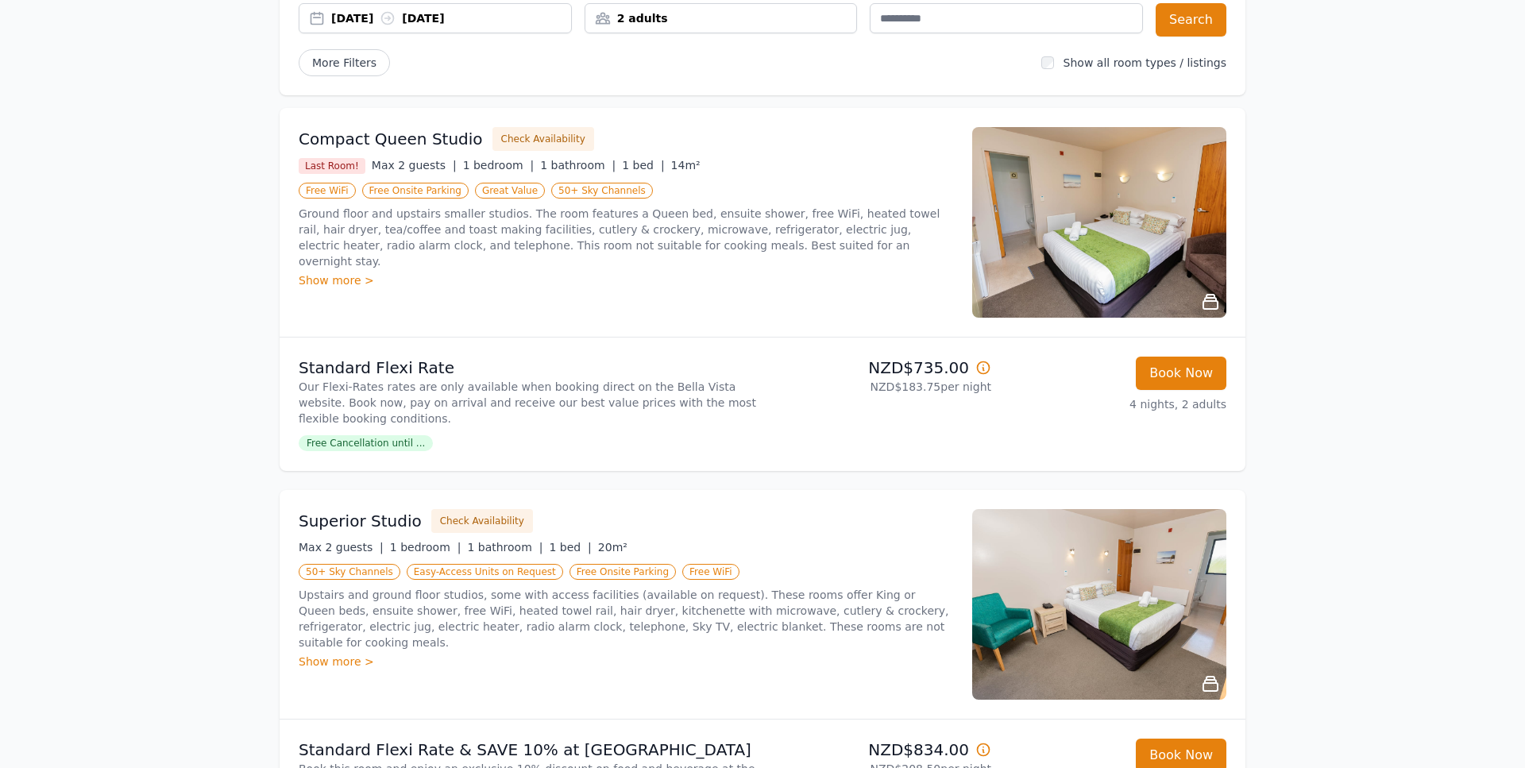
click at [1513, 29] on div at bounding box center [762, 384] width 1525 height 768
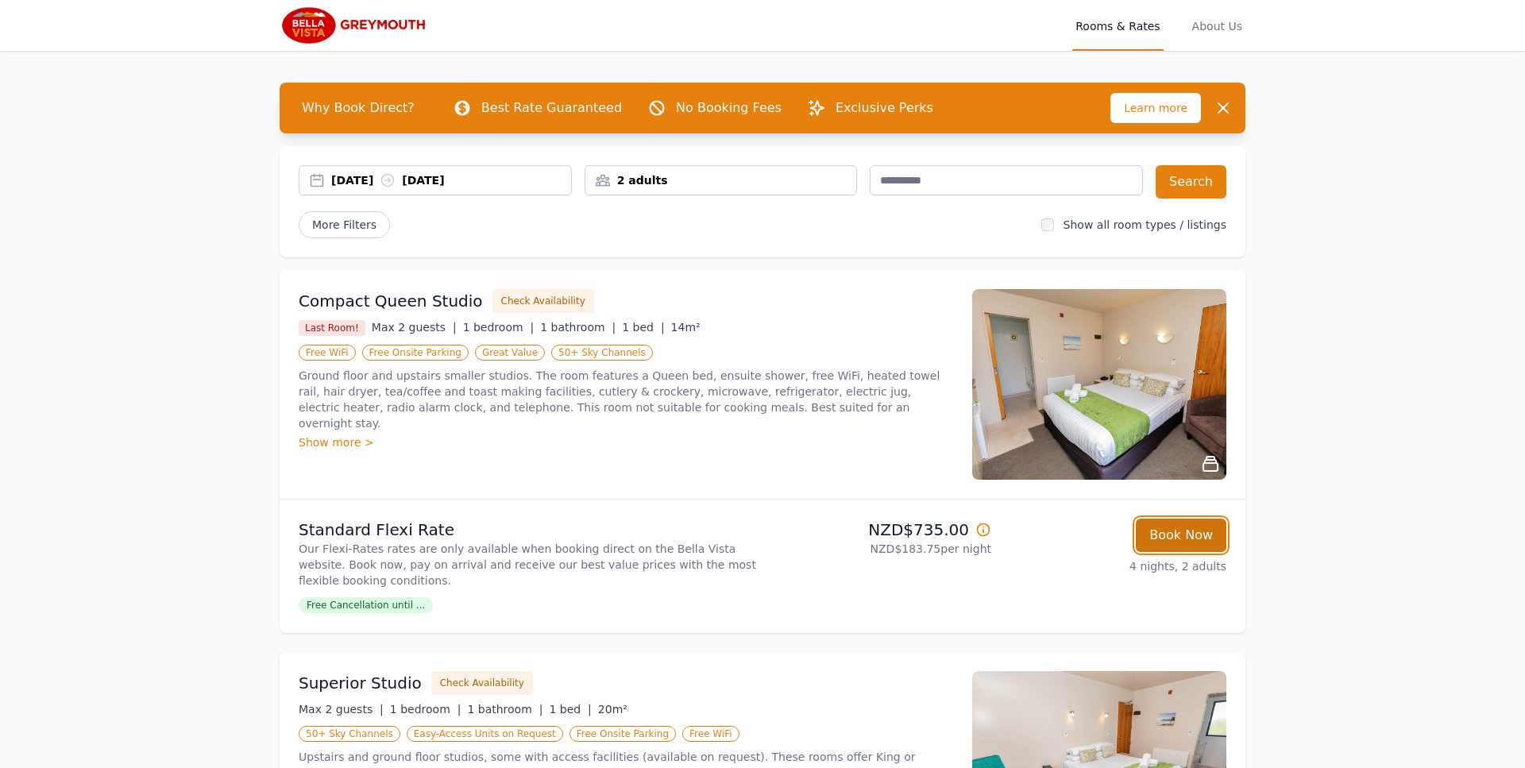
click at [1168, 546] on button "Book Now" at bounding box center [1181, 535] width 91 height 33
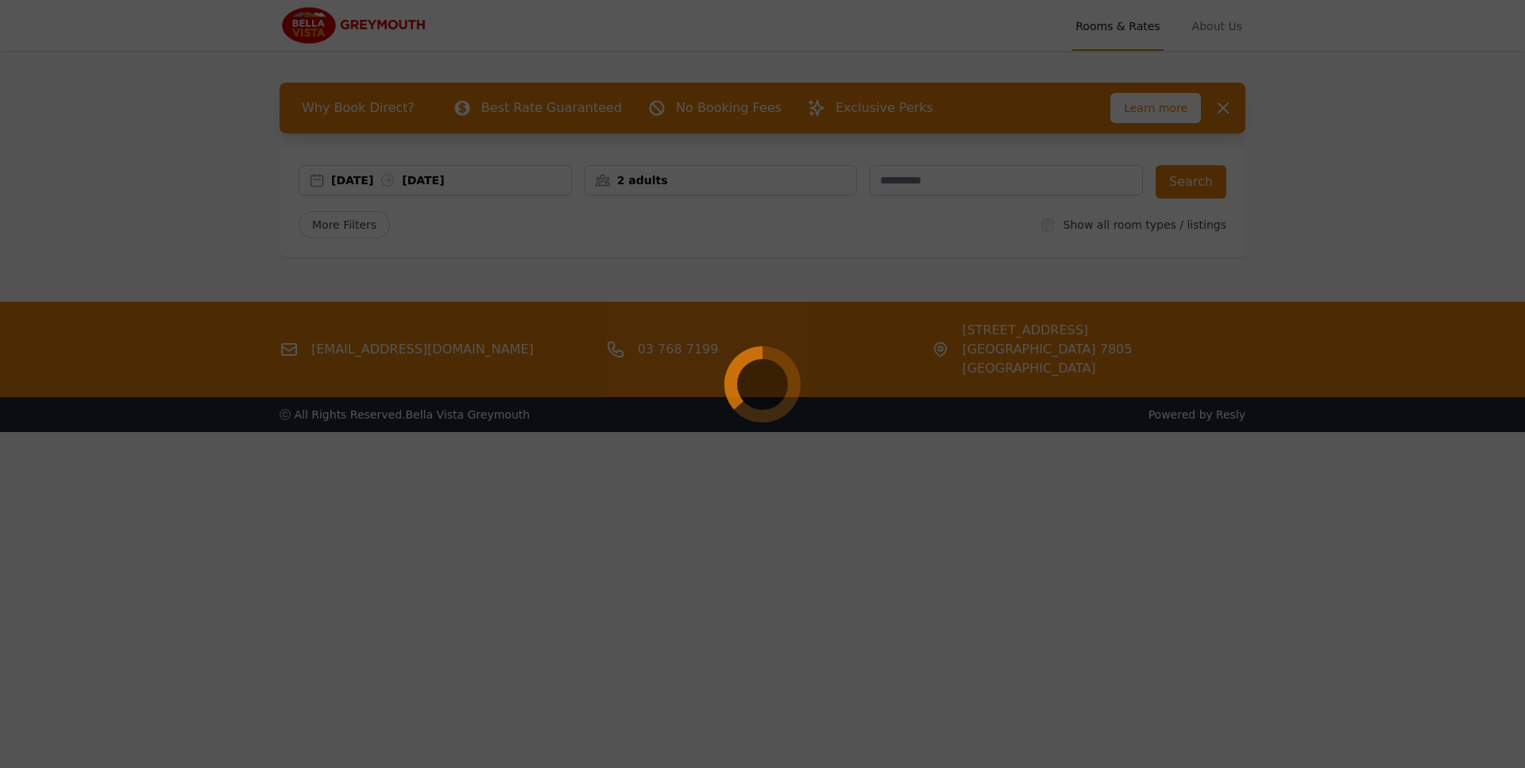
select select "**"
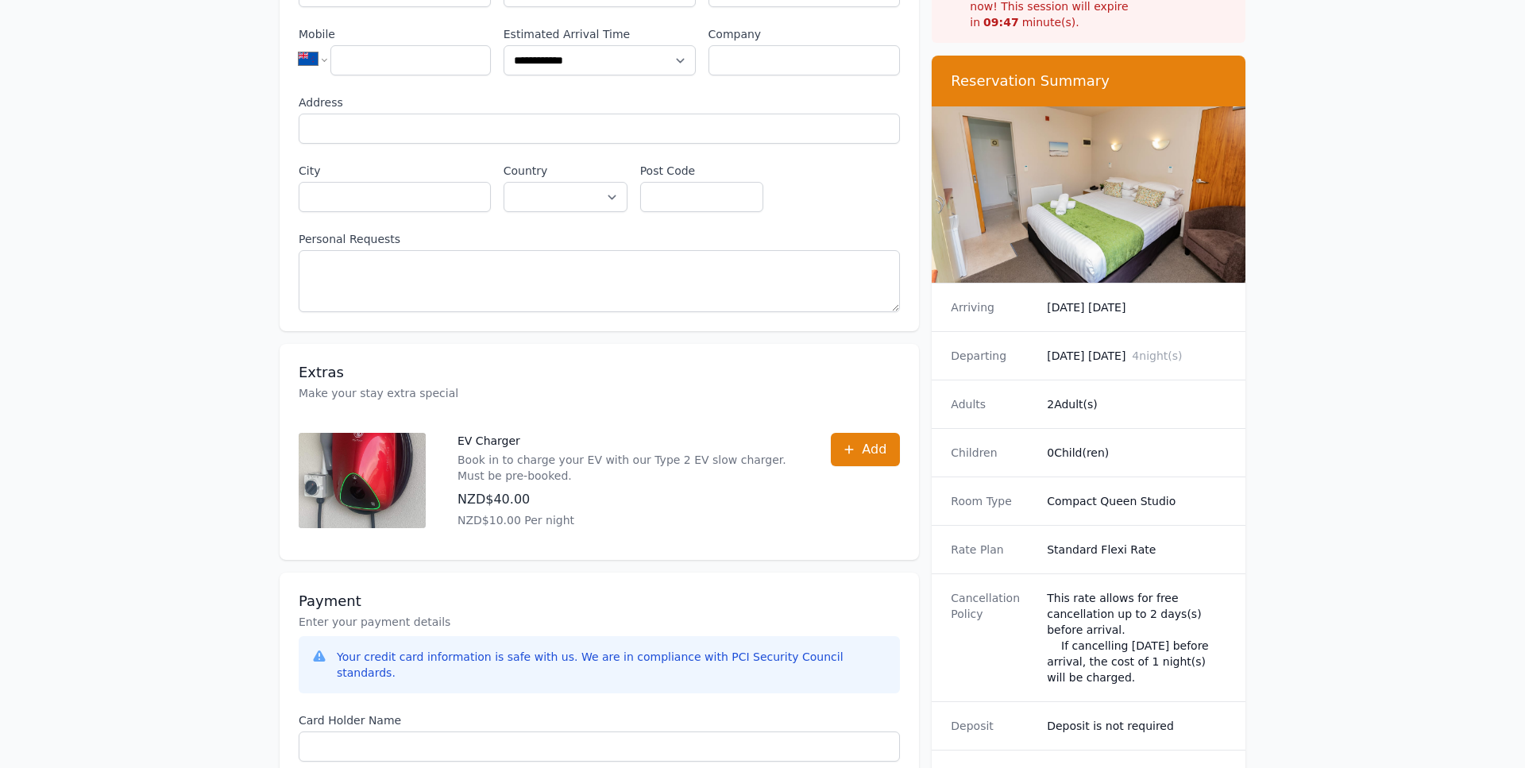
scroll to position [324, 0]
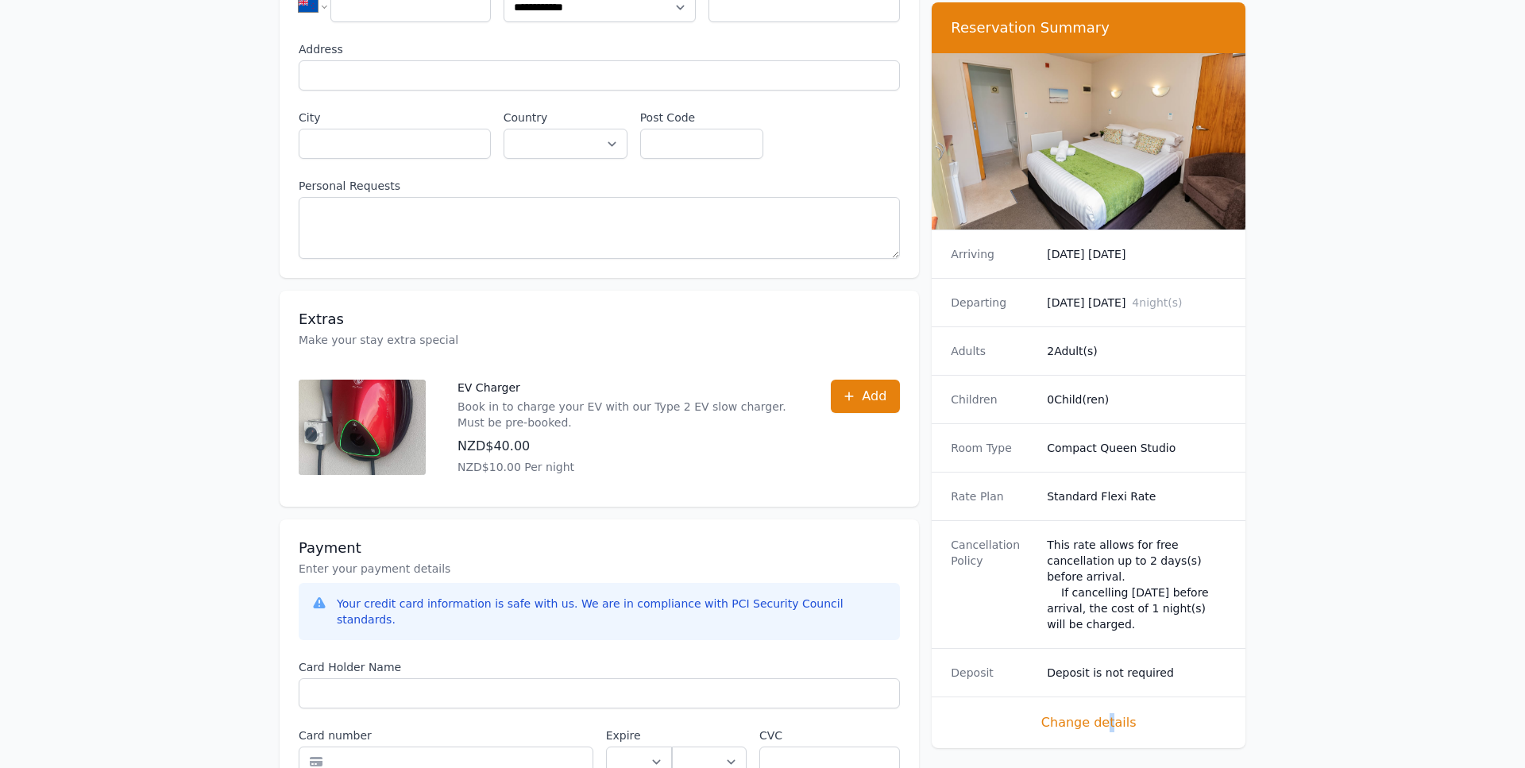
click at [1110, 713] on span "Change details" at bounding box center [1089, 722] width 276 height 19
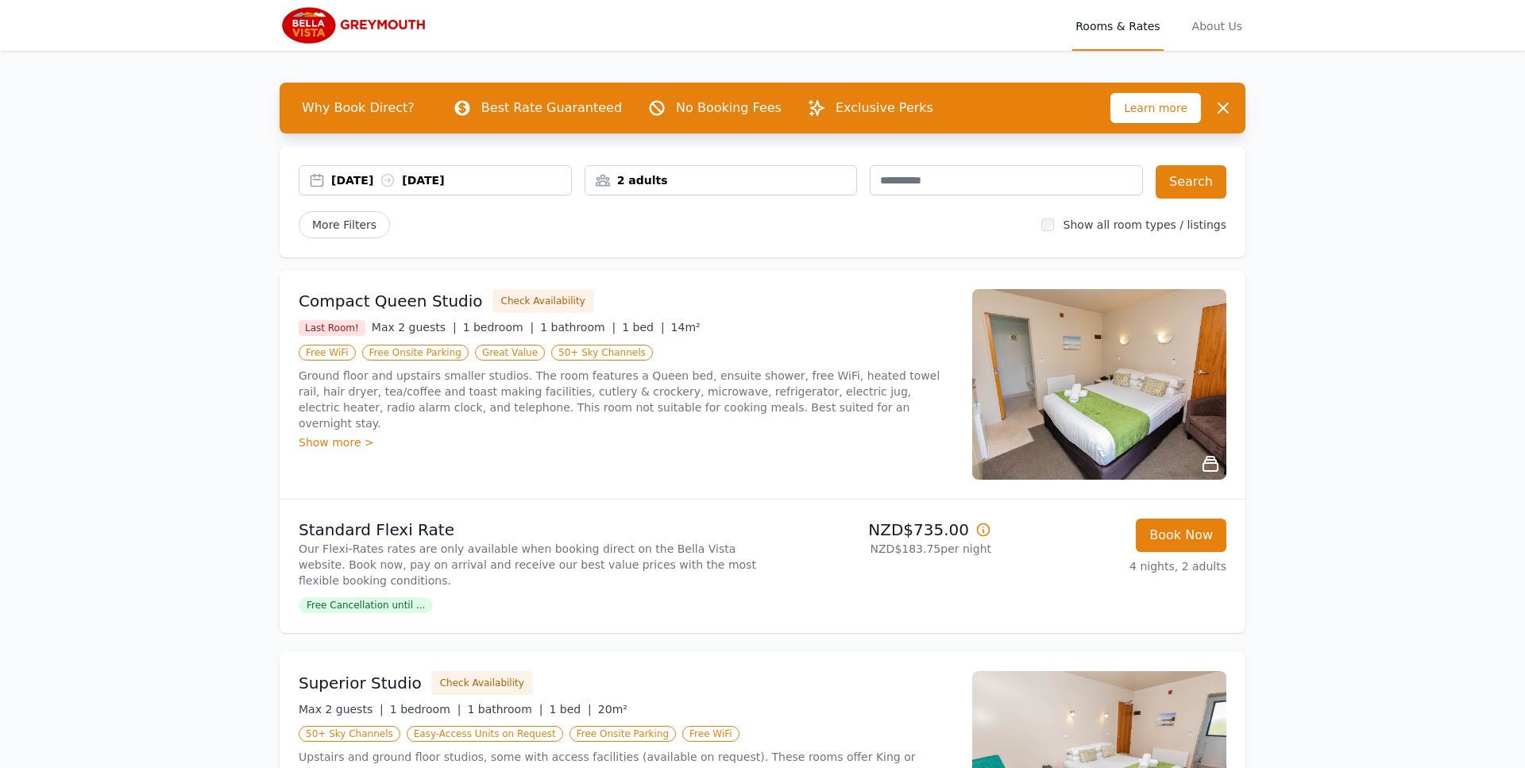
click at [767, 183] on div "2 adults" at bounding box center [721, 180] width 272 height 16
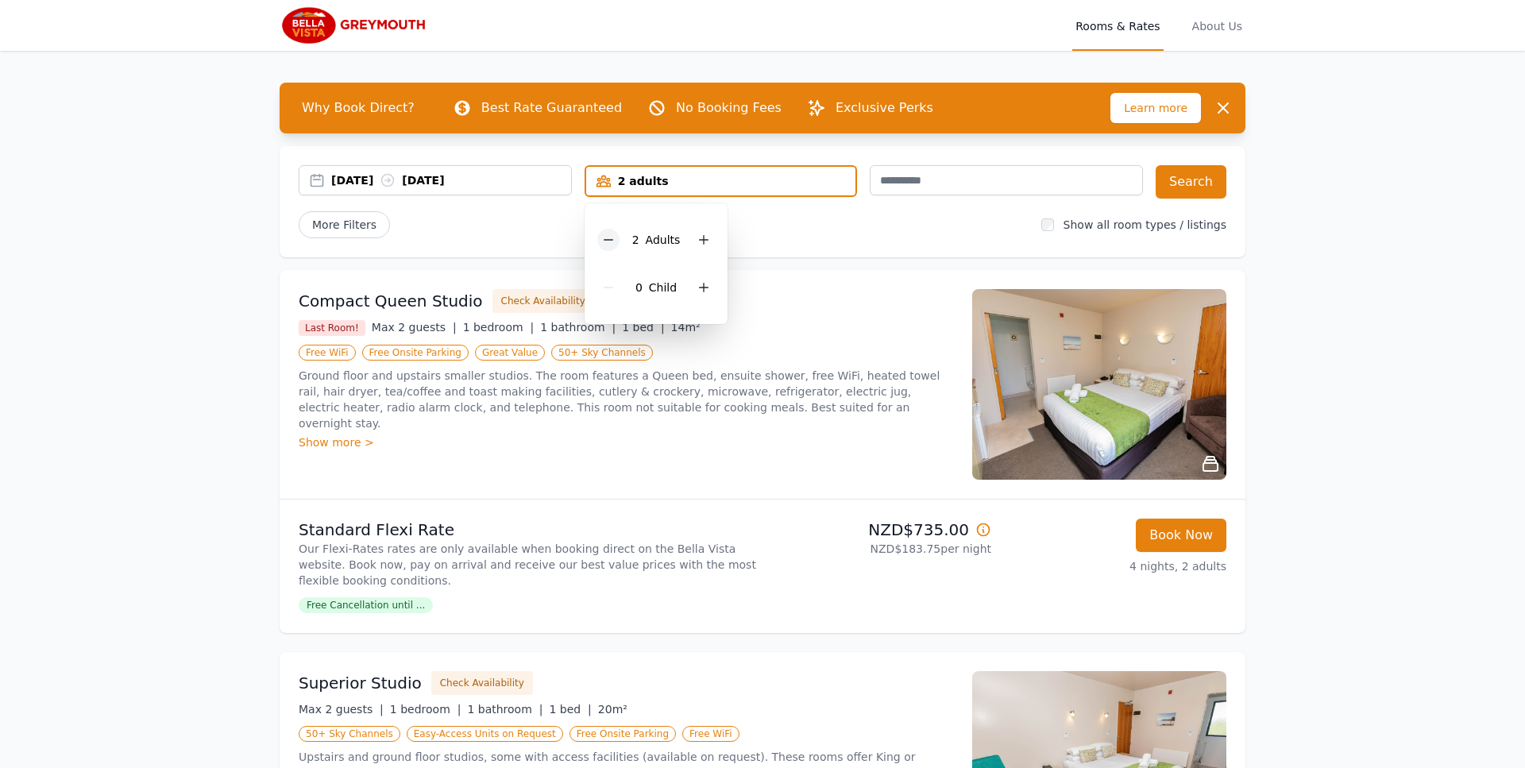
click at [610, 244] on icon at bounding box center [608, 239] width 13 height 13
click at [866, 231] on div "More Filters" at bounding box center [664, 224] width 730 height 27
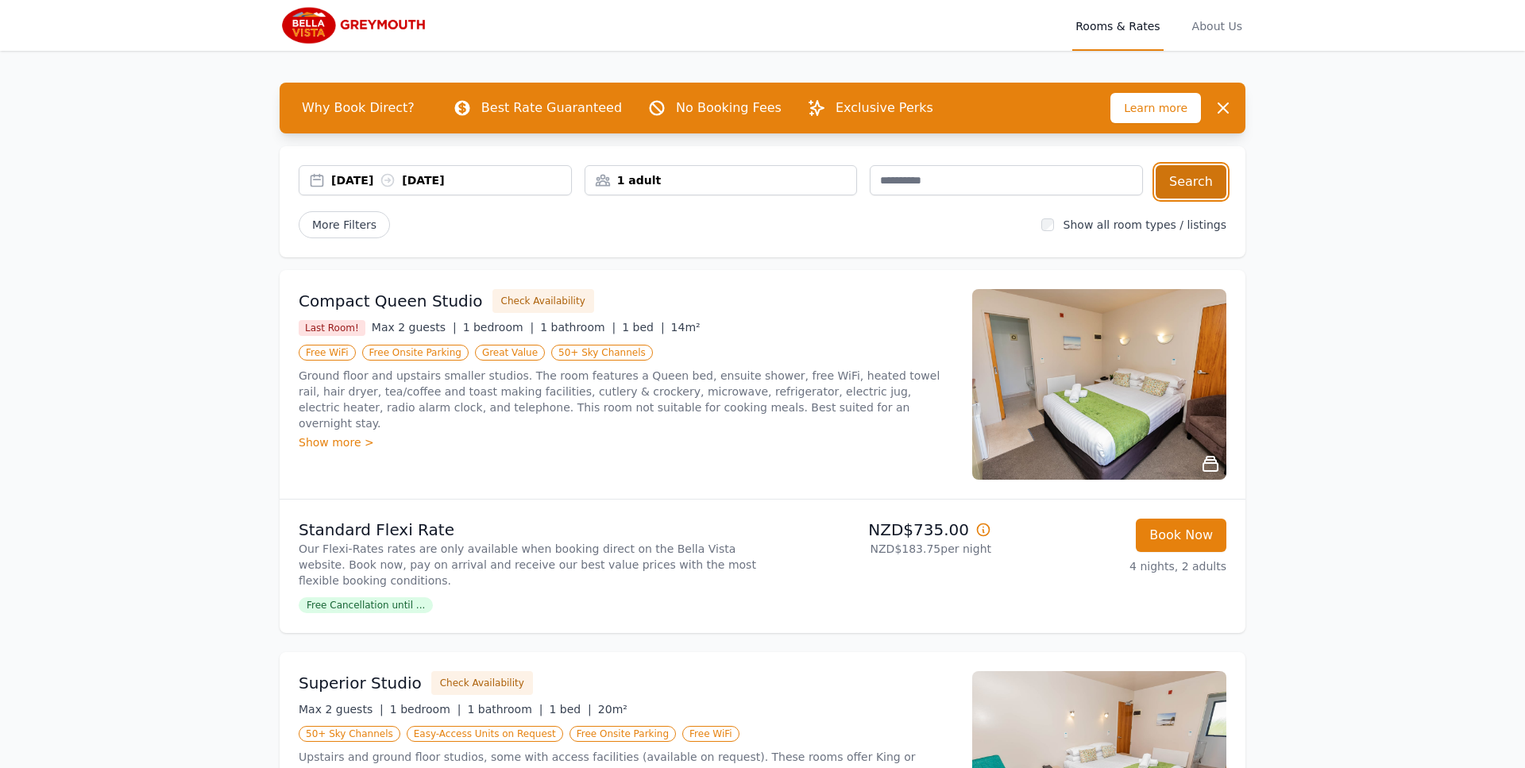
click at [1196, 184] on button "Search" at bounding box center [1191, 181] width 71 height 33
click at [1214, 33] on span "About Us" at bounding box center [1217, 25] width 56 height 51
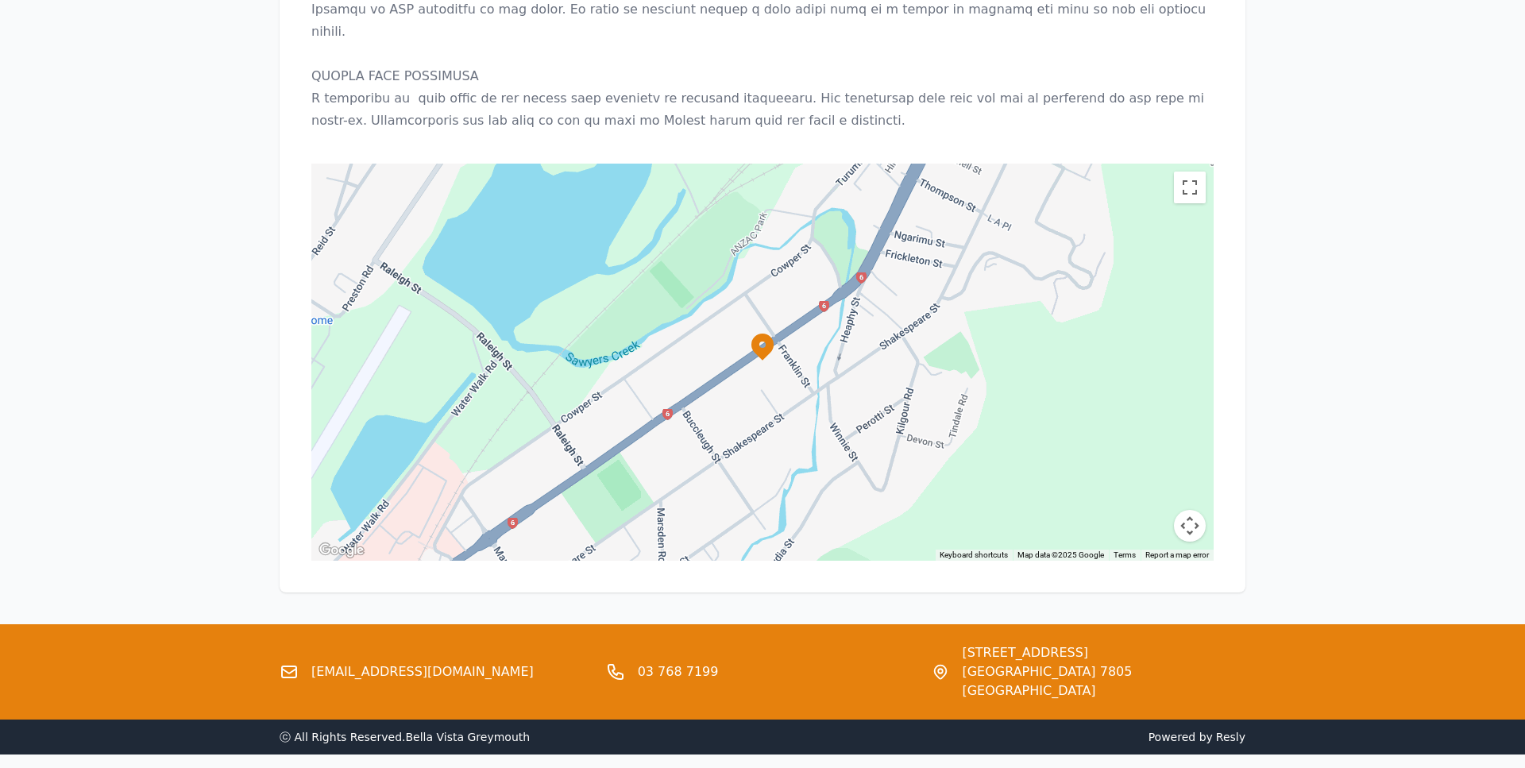
scroll to position [1405, 0]
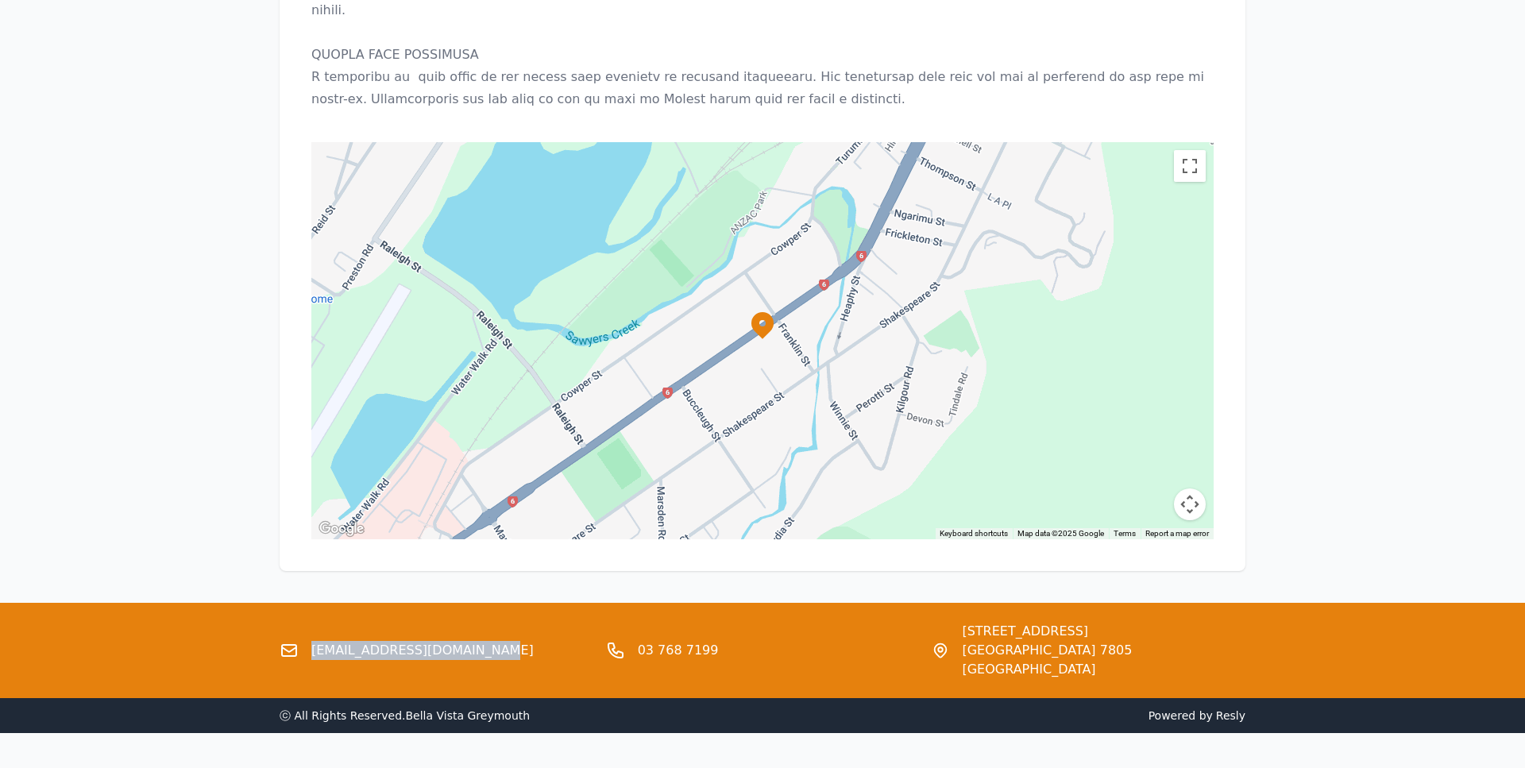
drag, startPoint x: 482, startPoint y: 624, endPoint x: 307, endPoint y: 627, distance: 174.7
click at [307, 627] on div "[EMAIL_ADDRESS][DOMAIN_NAME]" at bounding box center [437, 650] width 314 height 57
copy link "[EMAIL_ADDRESS][DOMAIN_NAME]"
